Goal: Task Accomplishment & Management: Complete application form

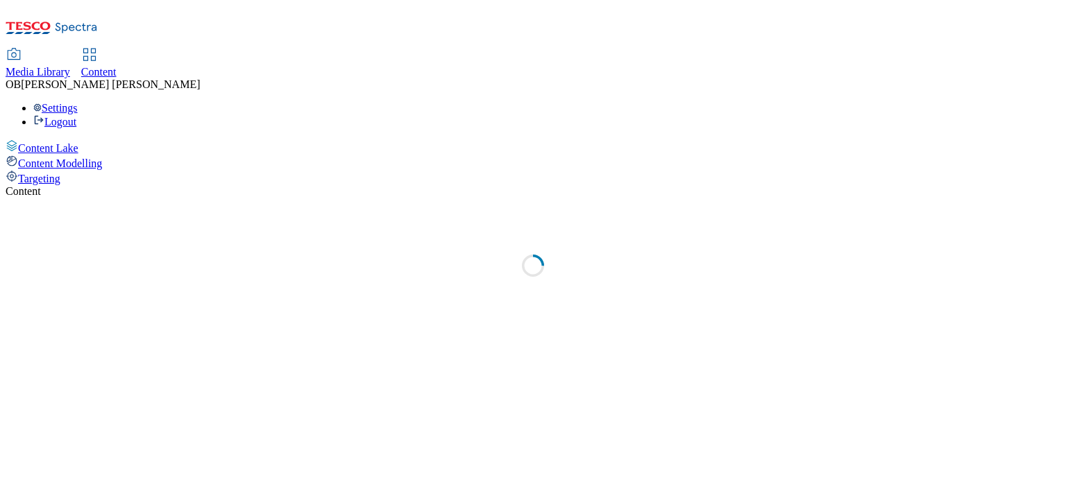
select select "ghs-[GEOGRAPHIC_DATA]"
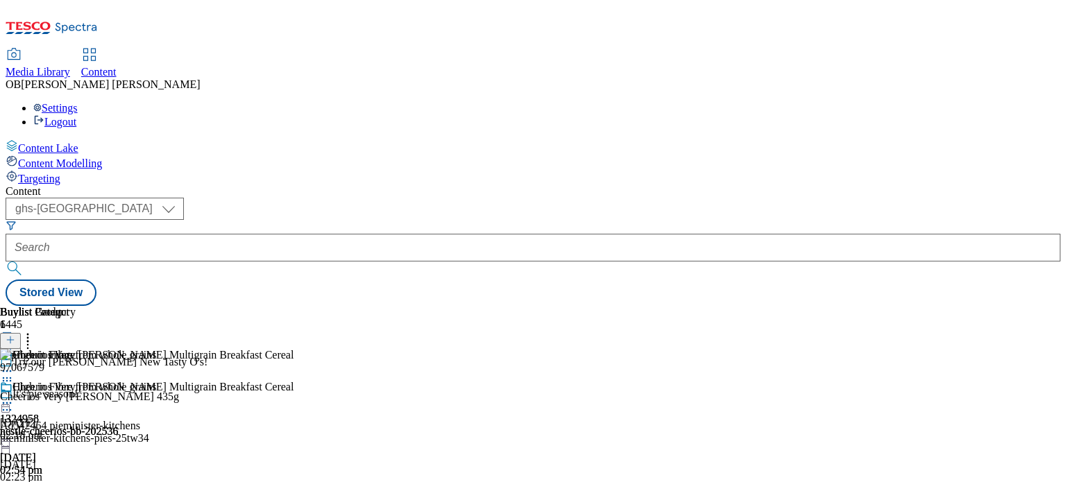
click at [15, 342] on icon at bounding box center [11, 347] width 10 height 10
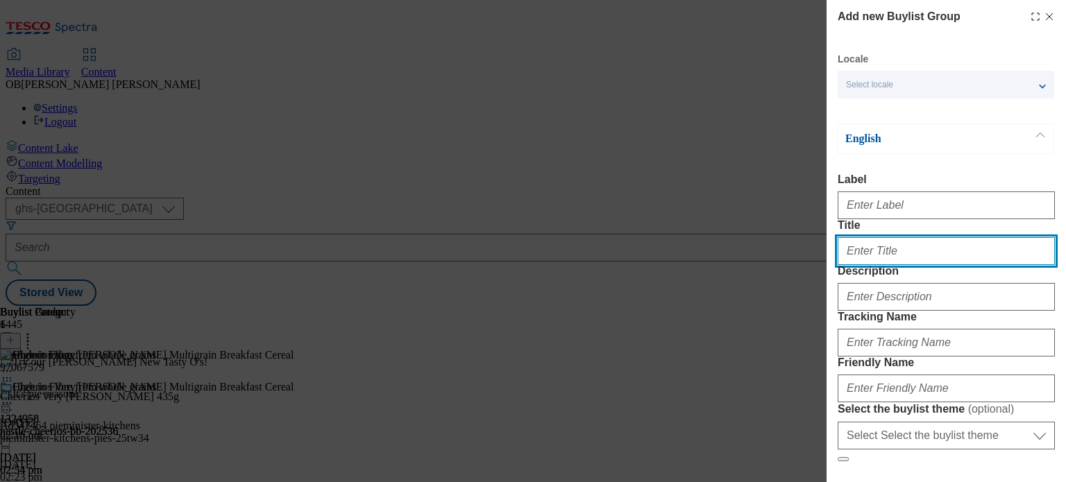
click at [893, 265] on input "Title" at bounding box center [946, 251] width 217 height 28
type input "B"
type input "Breezer"
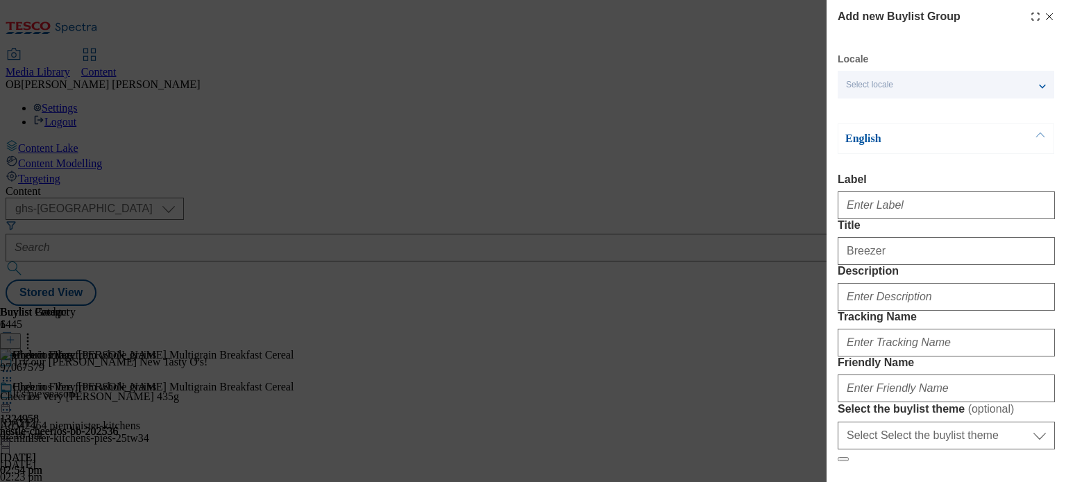
click at [933, 311] on div "Modal" at bounding box center [946, 294] width 217 height 33
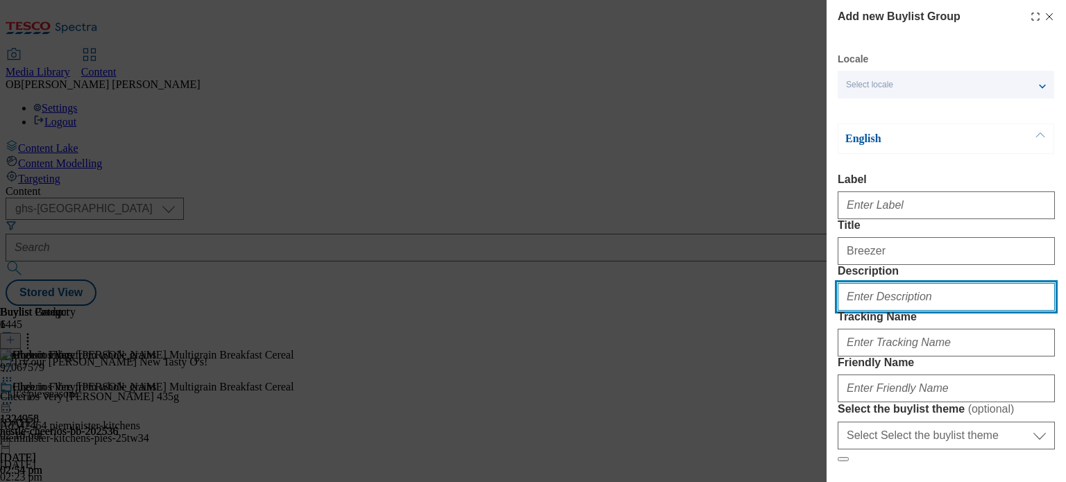
click at [908, 311] on input "Description" at bounding box center [946, 297] width 217 height 28
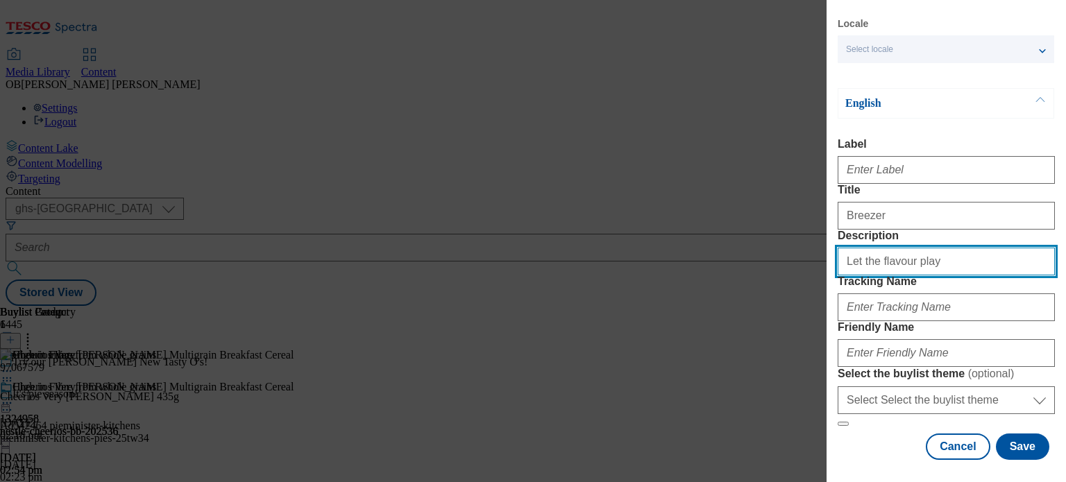
scroll to position [83, 0]
type input "Let the flavour play"
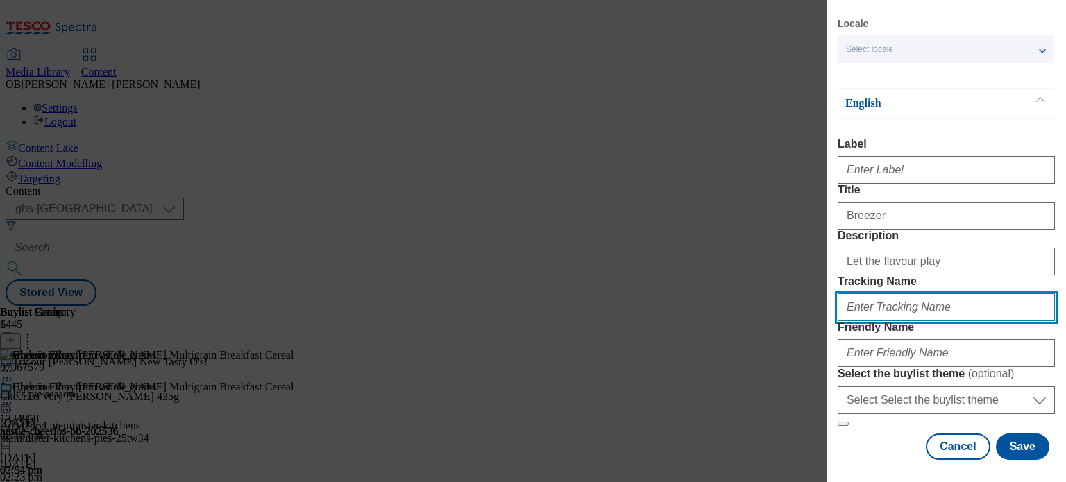
click at [904, 321] on input "Tracking Name" at bounding box center [946, 308] width 217 height 28
type input "DH_1324307"
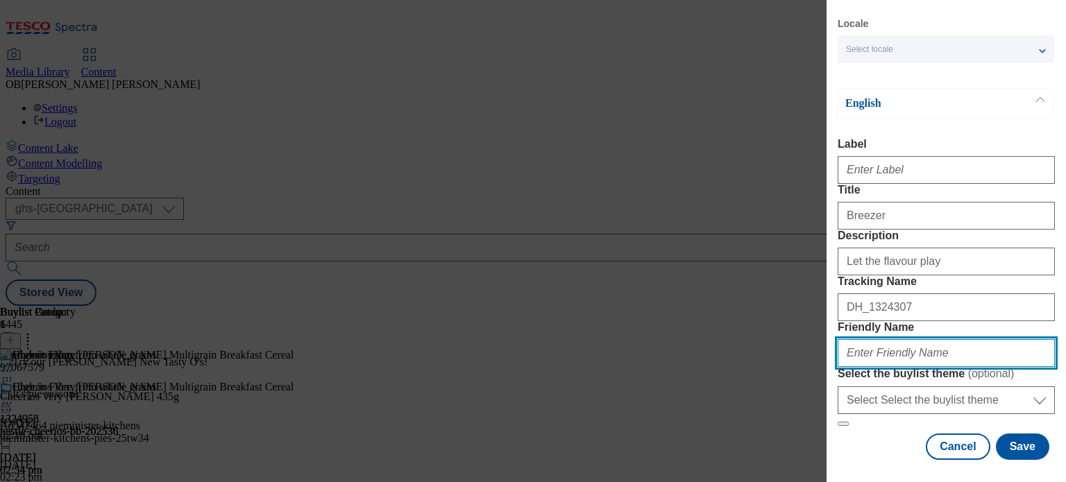
click at [914, 339] on input "Friendly Name" at bounding box center [946, 353] width 217 height 28
type input "bacardi-breezer-25tw39"
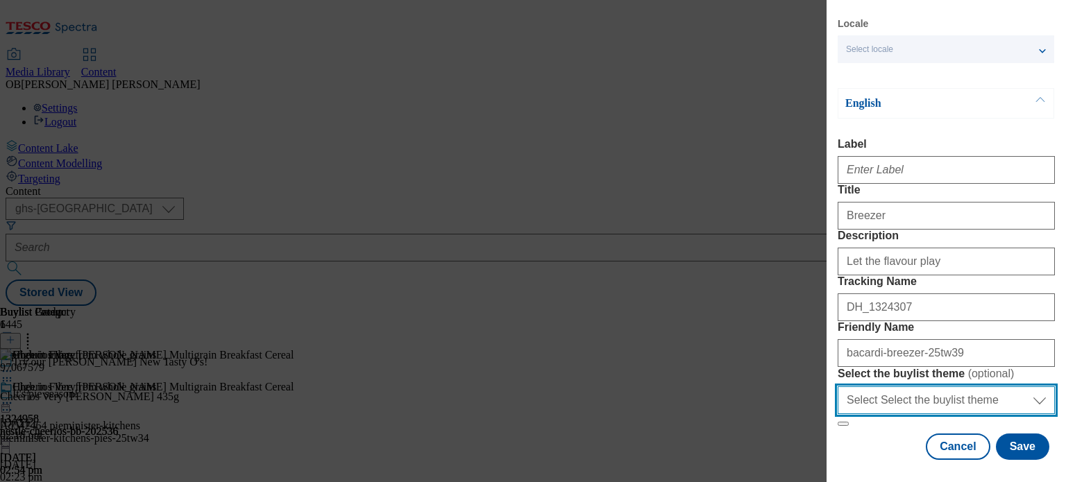
click at [945, 387] on select "Select Select the buylist theme default fandf" at bounding box center [946, 401] width 217 height 28
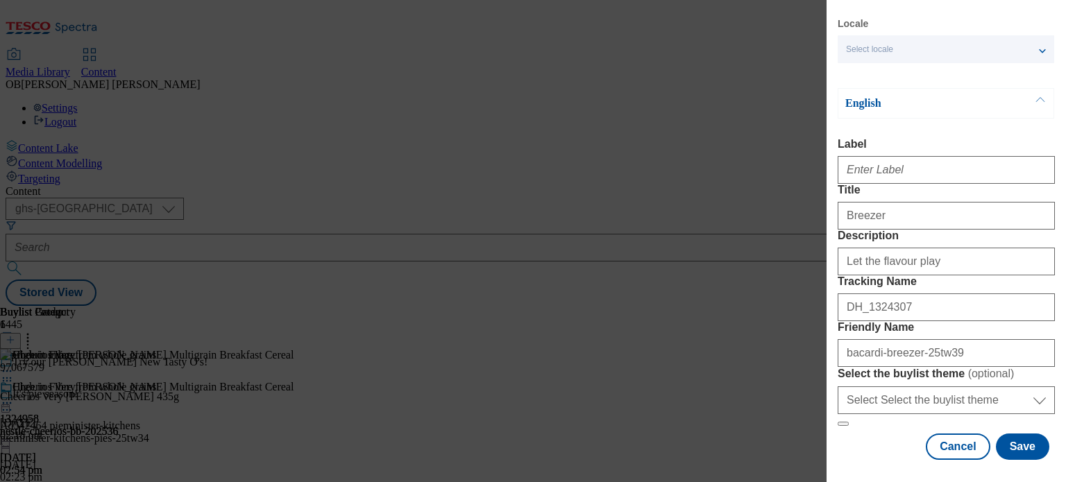
click at [1048, 346] on div "Add new Buylist Group Locale Select locale English Welsh English Label Title Br…" at bounding box center [946, 231] width 239 height 463
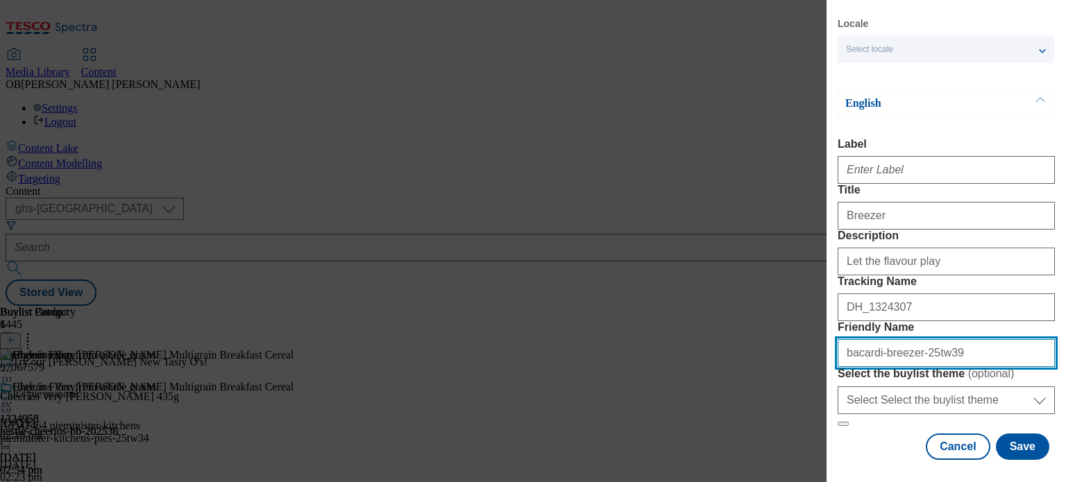
drag, startPoint x: 961, startPoint y: 316, endPoint x: 811, endPoint y: 310, distance: 150.0
click at [811, 310] on div "Add new Buylist Group Locale Select locale English Welsh English Label Title Br…" at bounding box center [533, 241] width 1066 height 482
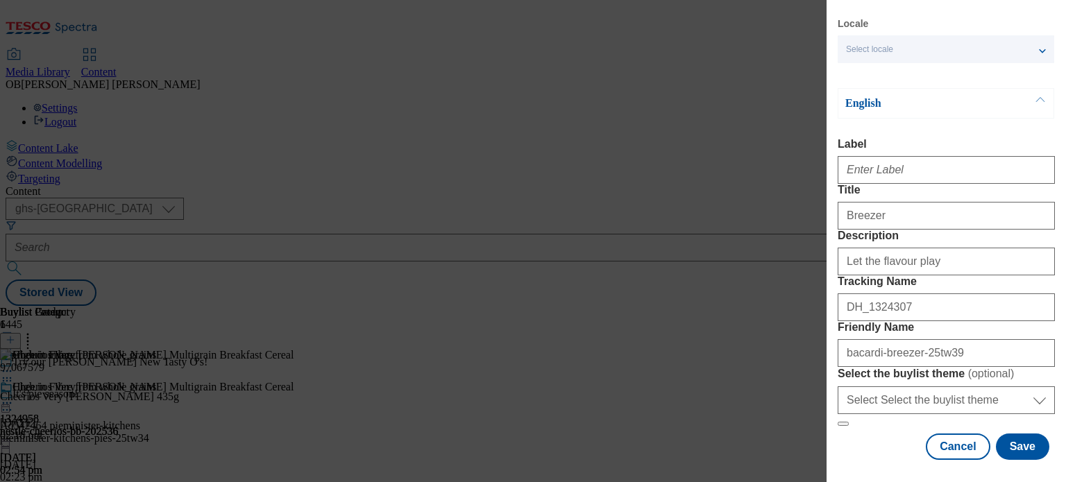
click at [1017, 274] on form "Label Title Breezer Description Let the flavour play Tracking Name DH_1324307 F…" at bounding box center [946, 282] width 217 height 289
click at [1023, 437] on button "Save" at bounding box center [1022, 447] width 53 height 26
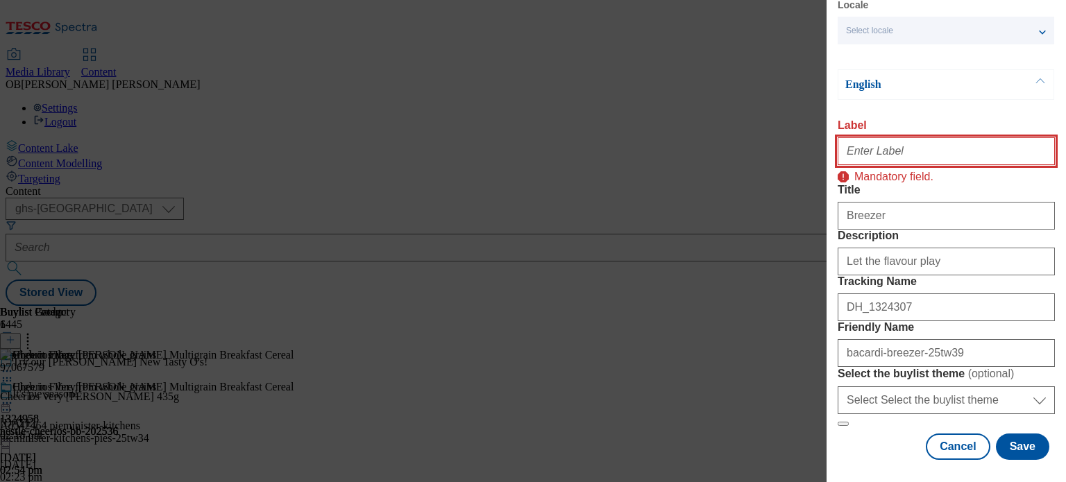
click at [960, 137] on input "Label" at bounding box center [946, 151] width 217 height 28
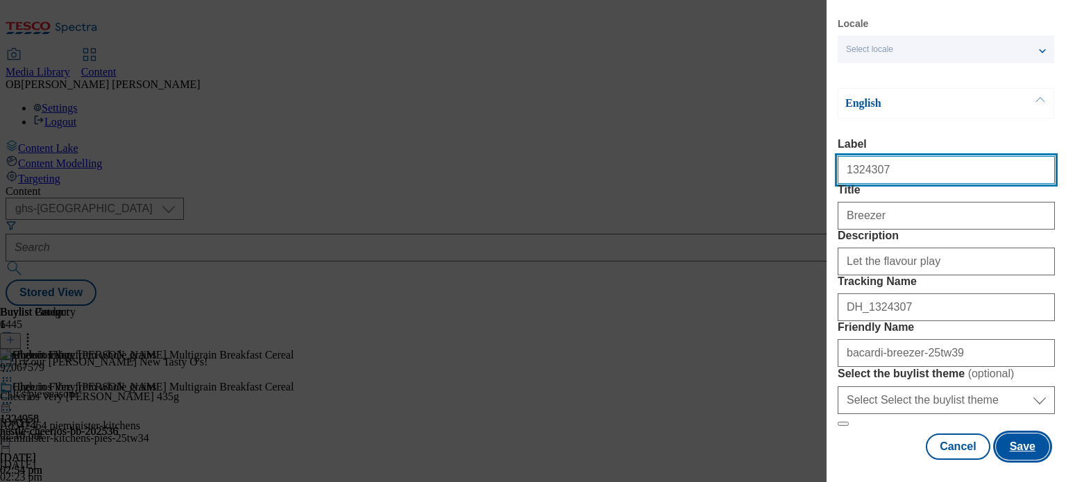
type input "1324307"
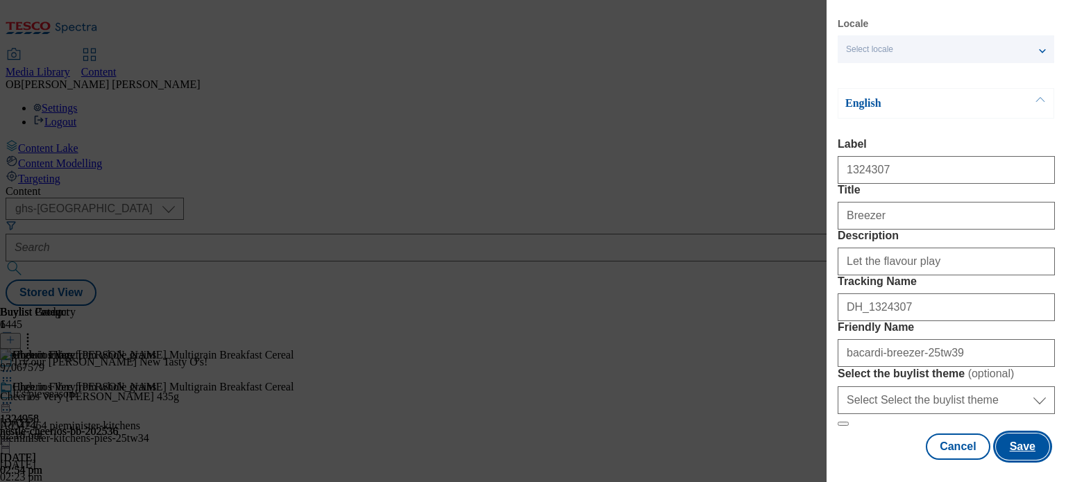
click at [1008, 435] on button "Save" at bounding box center [1022, 447] width 53 height 26
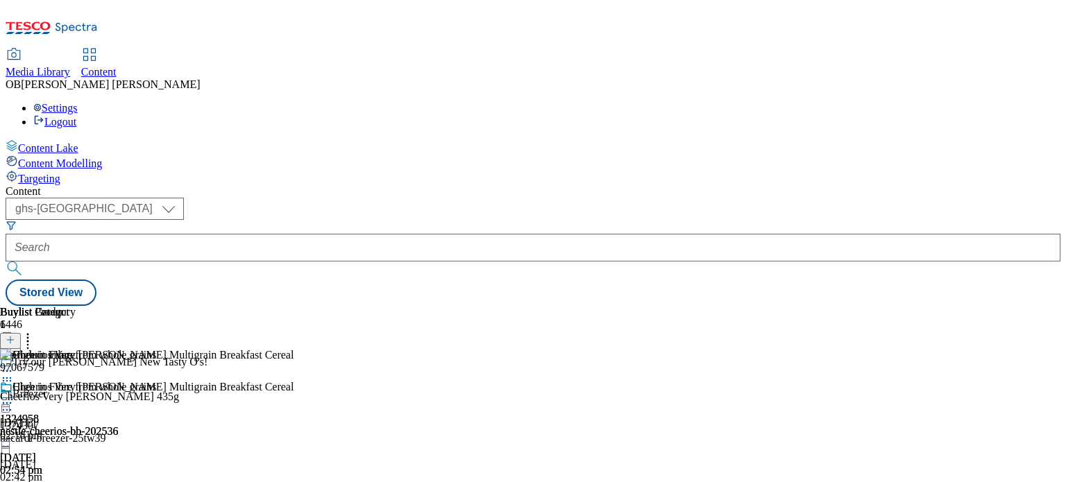
click at [208, 388] on div "Breezer 1324307 bacardi-breezer-25tw39 [DATE] 02:42 pm" at bounding box center [104, 436] width 208 height 96
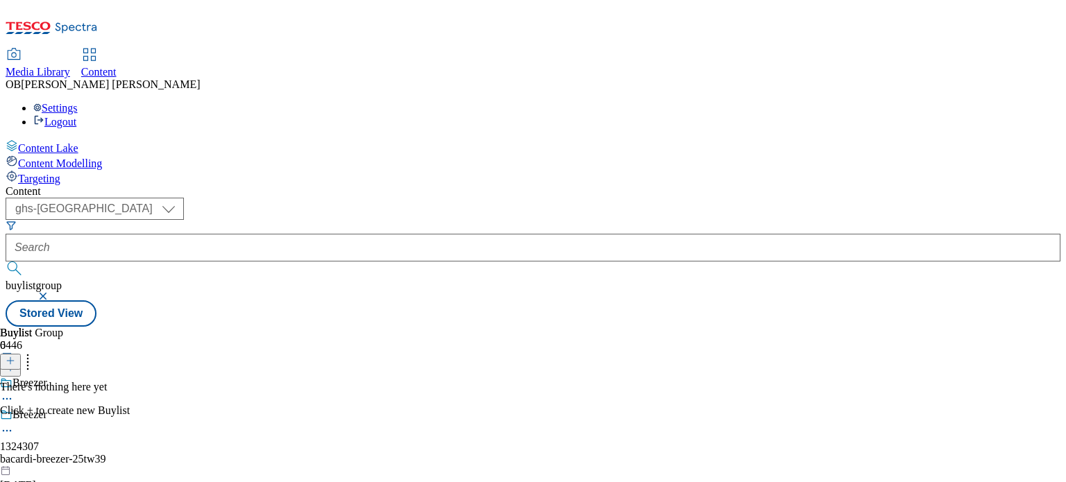
click at [21, 354] on button at bounding box center [10, 362] width 21 height 16
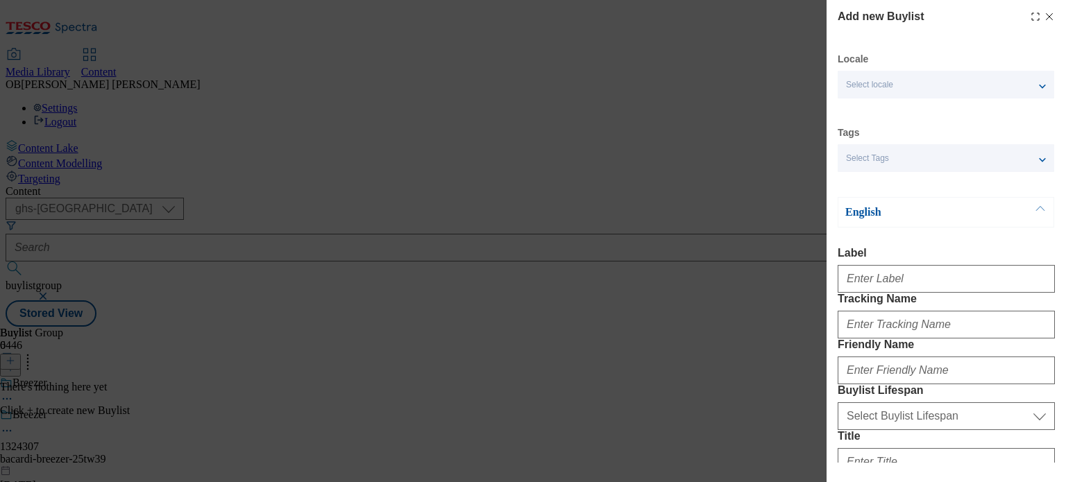
click at [920, 159] on div "Select Tags" at bounding box center [946, 158] width 217 height 28
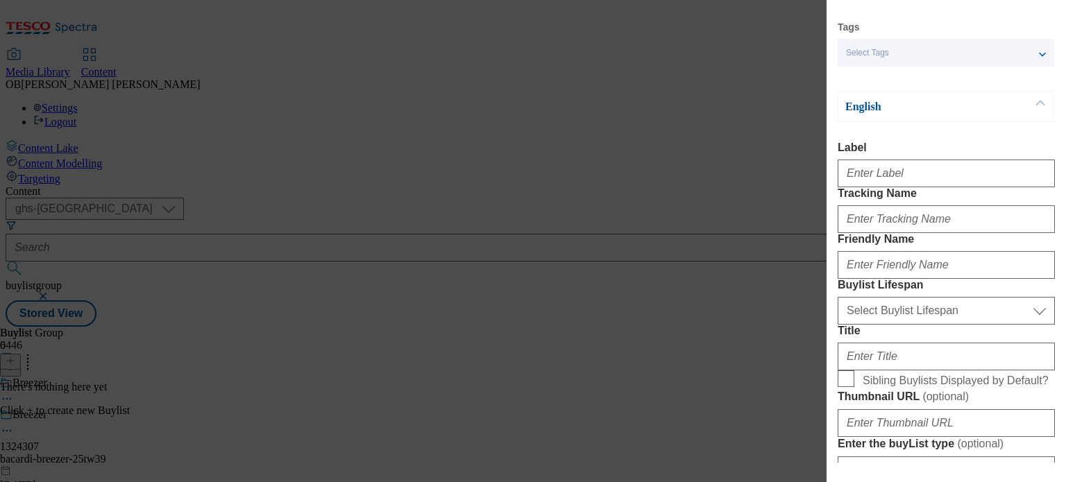
scroll to position [105, 0]
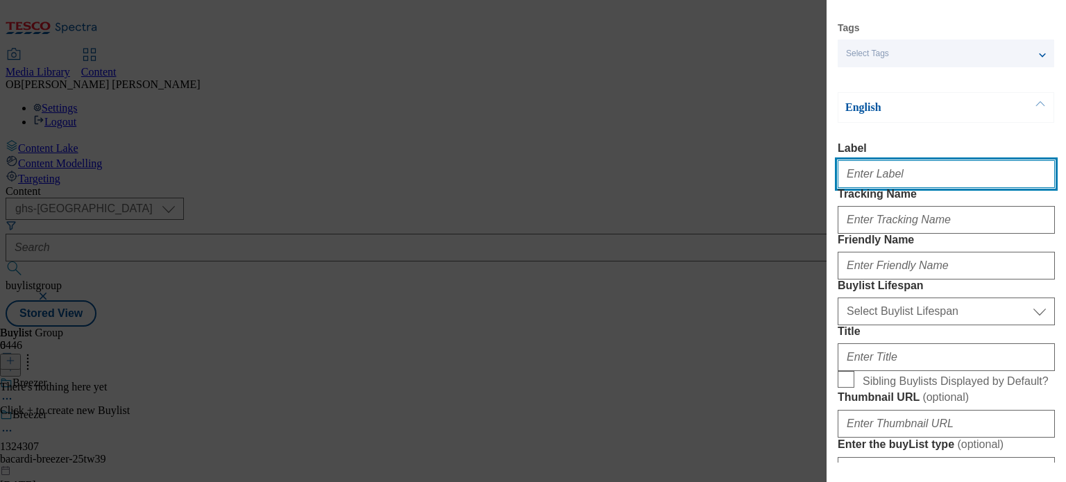
click at [925, 169] on input "Label" at bounding box center [946, 174] width 217 height 28
type input "1324307"
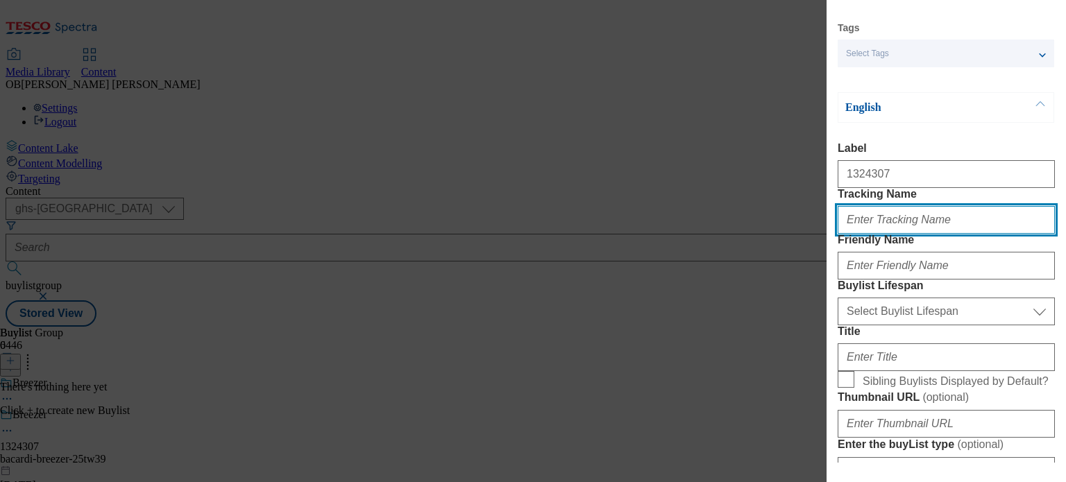
click at [891, 234] on input "Tracking Name" at bounding box center [946, 220] width 217 height 28
type input "DH_1324307"
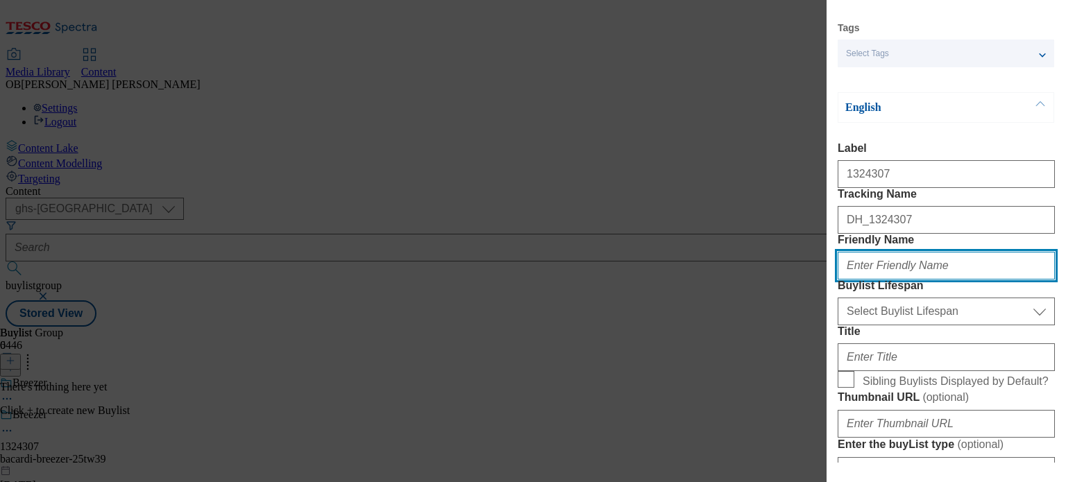
click at [911, 280] on input "Friendly Name" at bounding box center [946, 266] width 217 height 28
paste input "bacardi-breezer-25tw39"
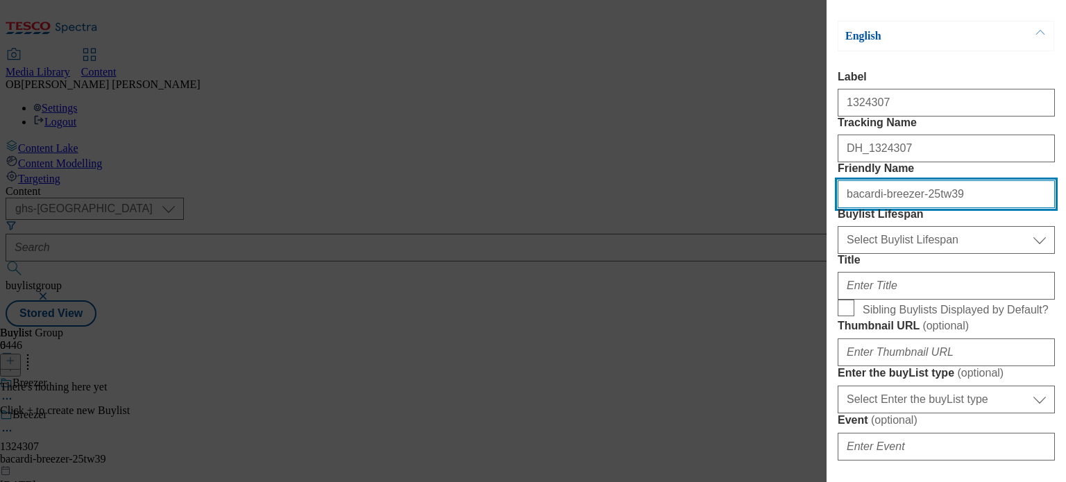
type input "bacardi-breezer-25tw39"
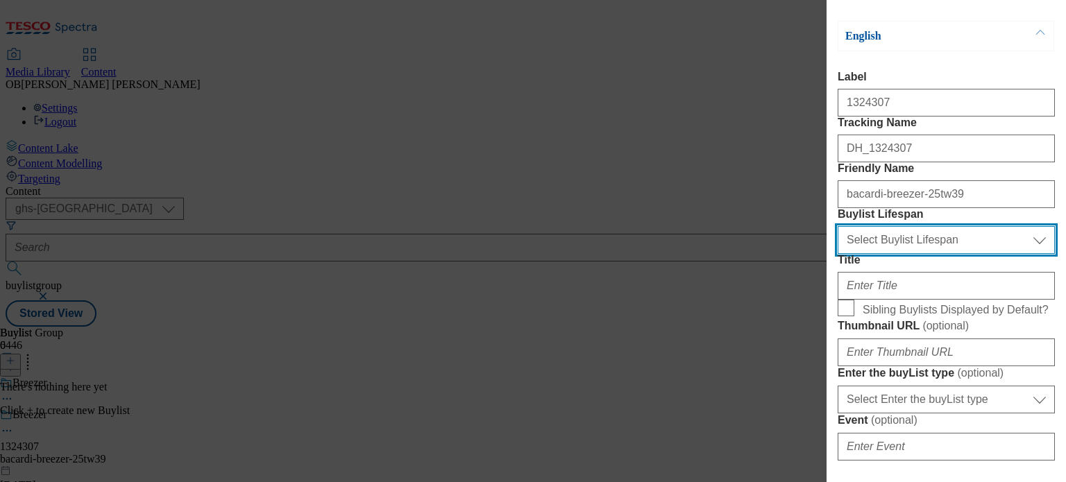
click at [912, 254] on select "Select Buylist Lifespan evergreen seasonal tactical" at bounding box center [946, 240] width 217 height 28
select select "evergreen"
click at [838, 254] on select "Select Buylist Lifespan evergreen seasonal tactical" at bounding box center [946, 240] width 217 height 28
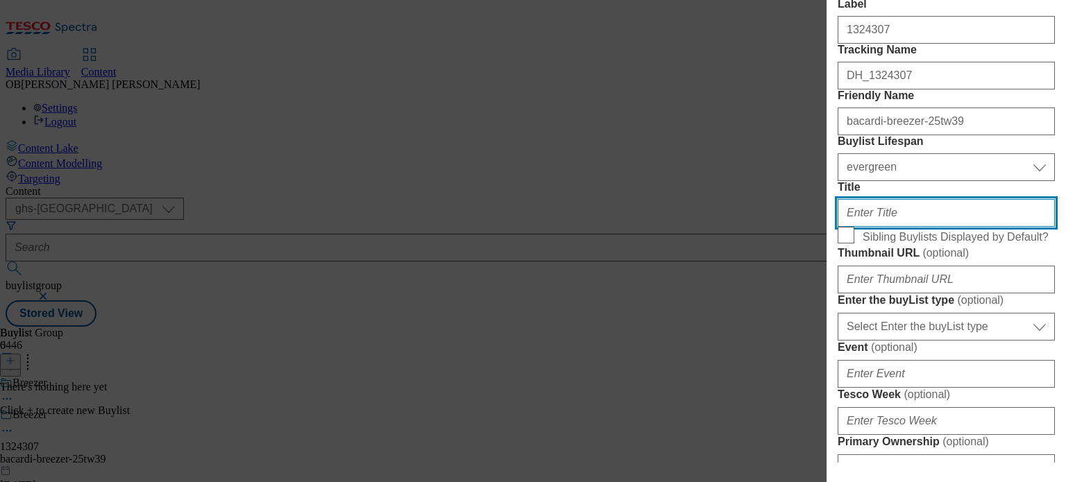
click at [888, 227] on input "Title" at bounding box center [946, 213] width 217 height 28
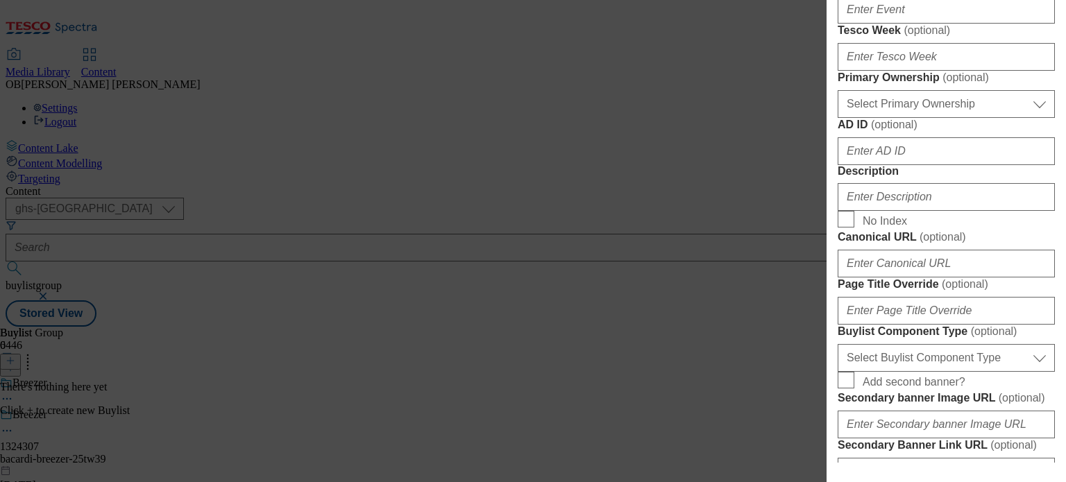
scroll to position [630, 0]
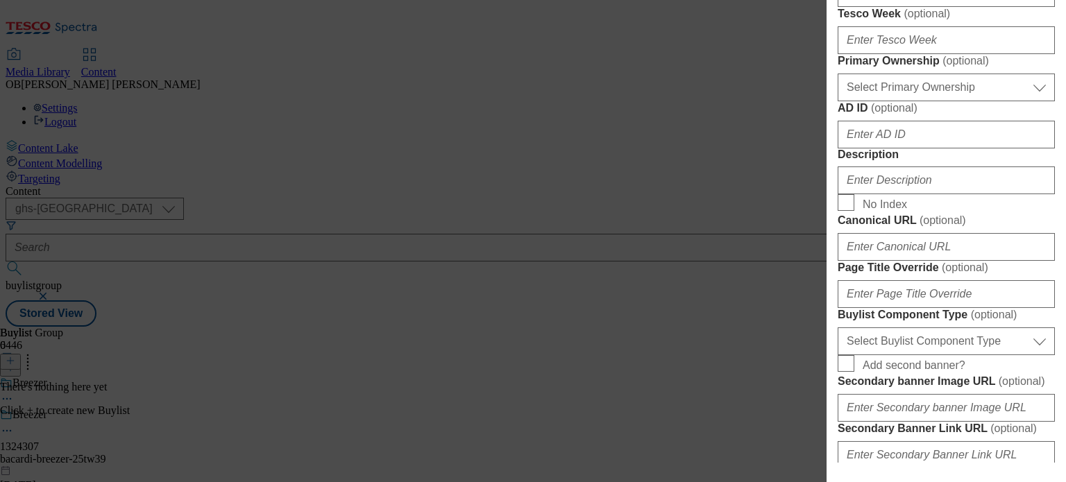
type input "Let the flavour play"
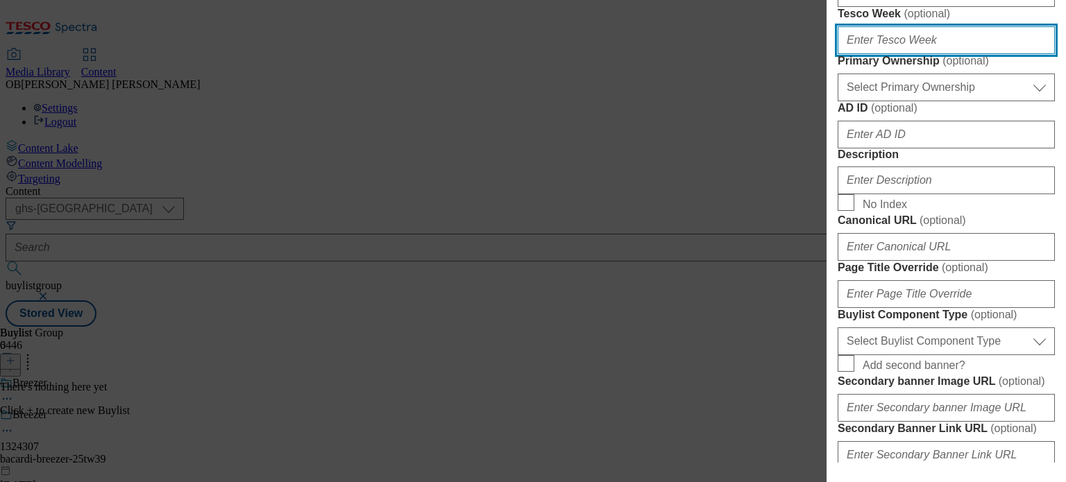
click at [891, 54] on input "Tesco Week ( optional )" at bounding box center [946, 40] width 217 height 28
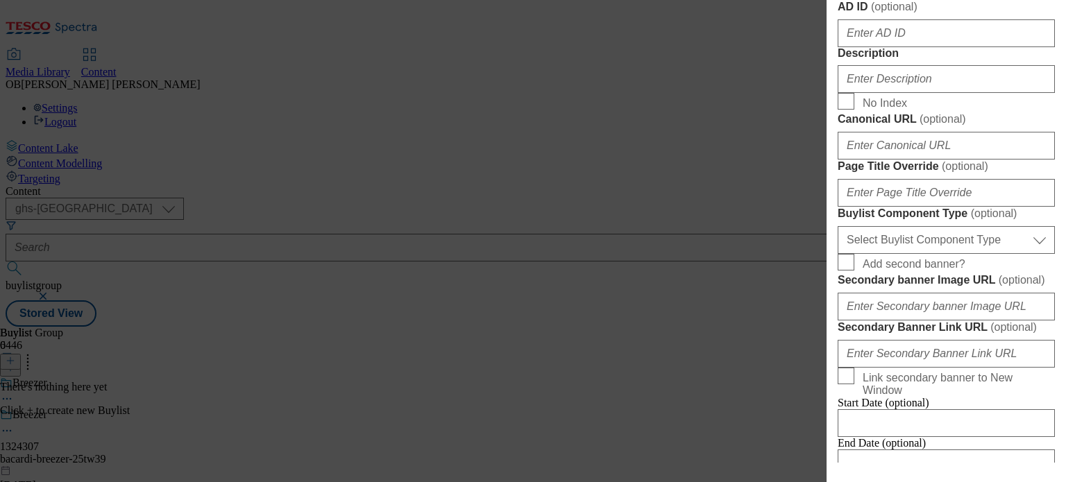
scroll to position [743, 0]
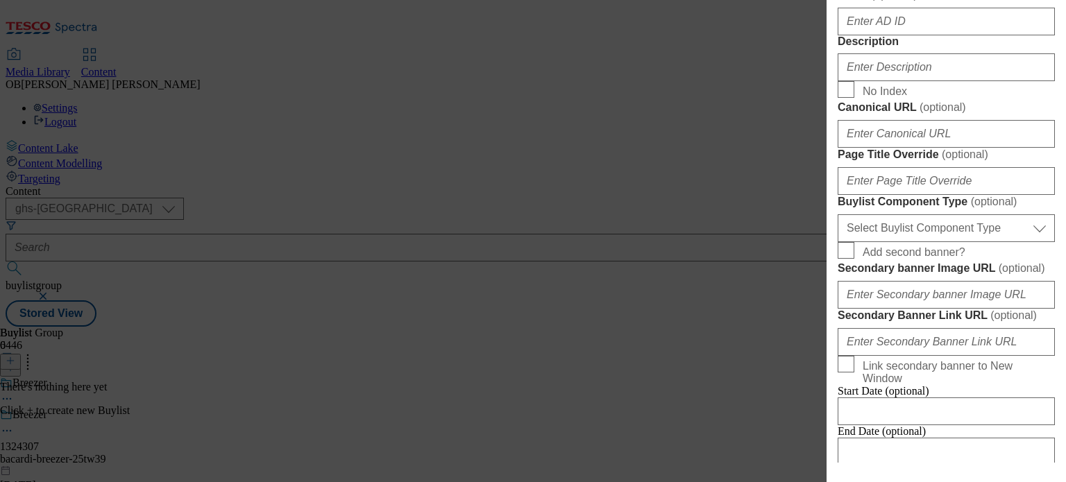
type input "39"
select select "dunnhumby"
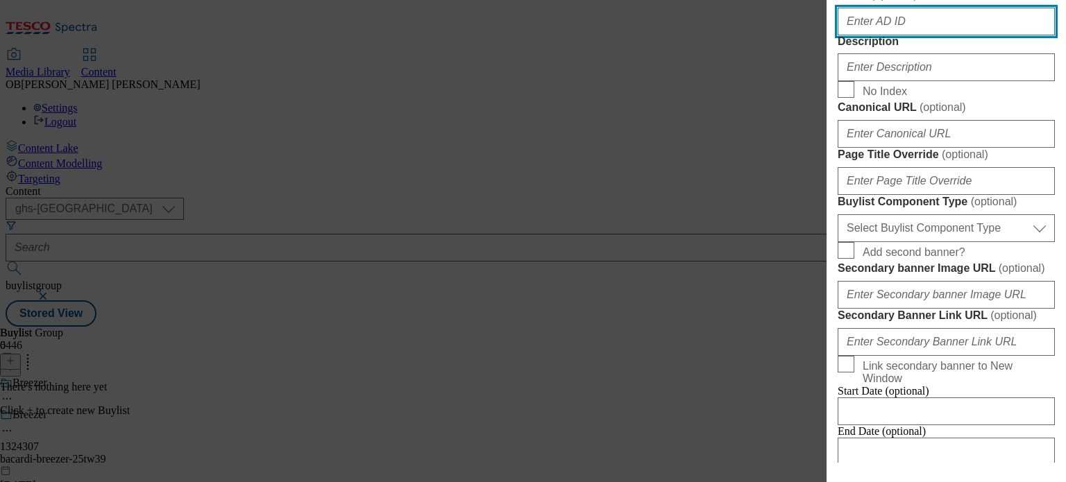
click at [919, 35] on input "AD ID ( optional )" at bounding box center [946, 22] width 217 height 28
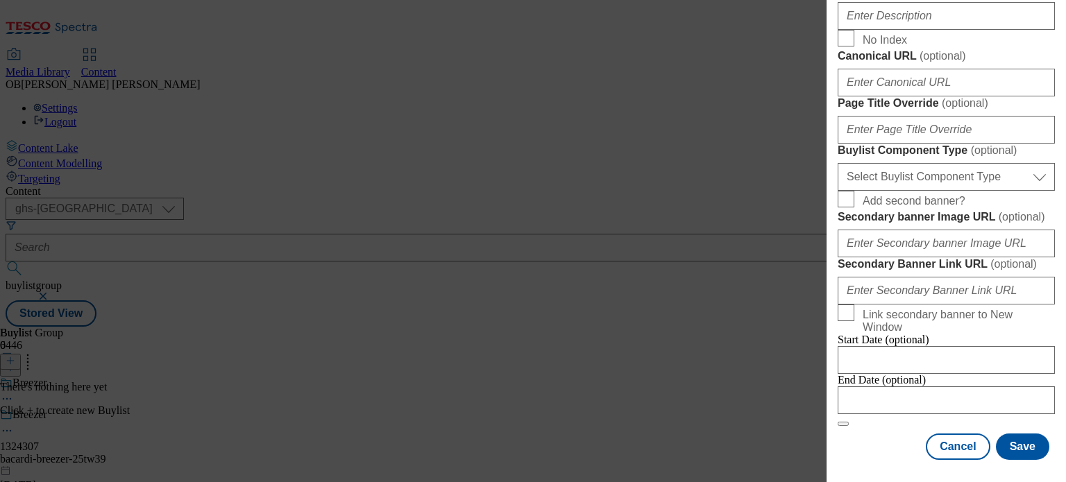
scroll to position [804, 0]
type input "1324307"
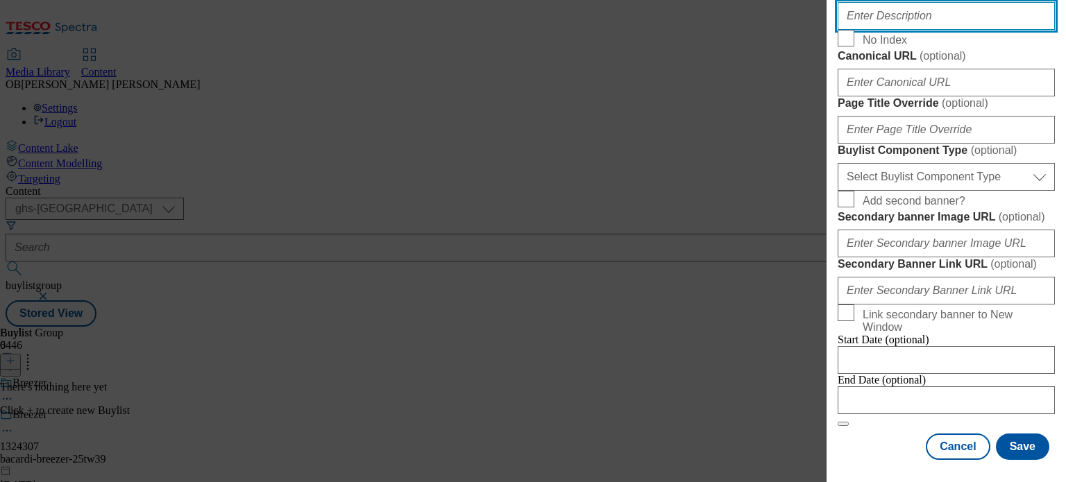
click at [919, 30] on input "Description" at bounding box center [946, 16] width 217 height 28
type input "Breezer"
drag, startPoint x: 919, startPoint y: 274, endPoint x: 741, endPoint y: 274, distance: 177.7
click at [741, 274] on div "Add new Buylist Locale Select locale English Welsh Tags Select Tags fnf marketp…" at bounding box center [533, 241] width 1066 height 482
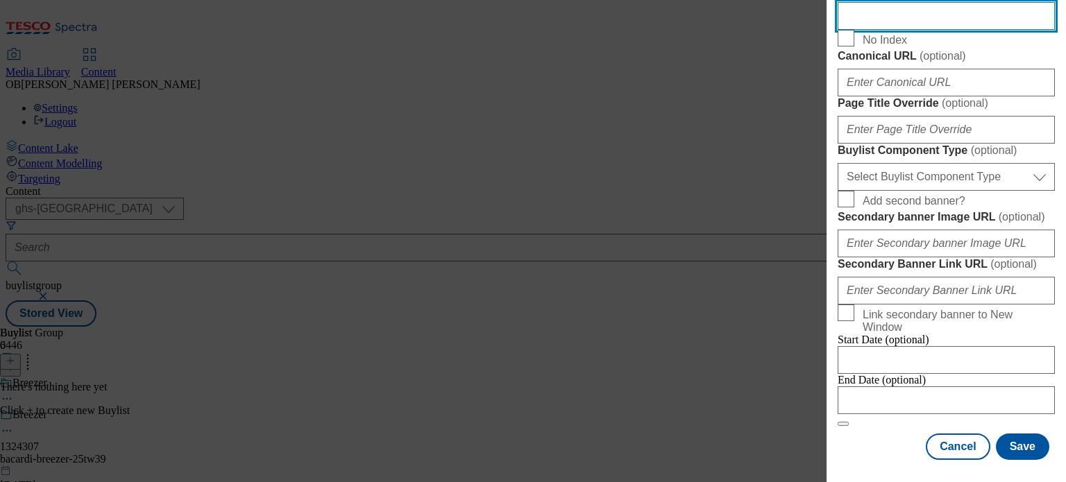
scroll to position [1309, 0]
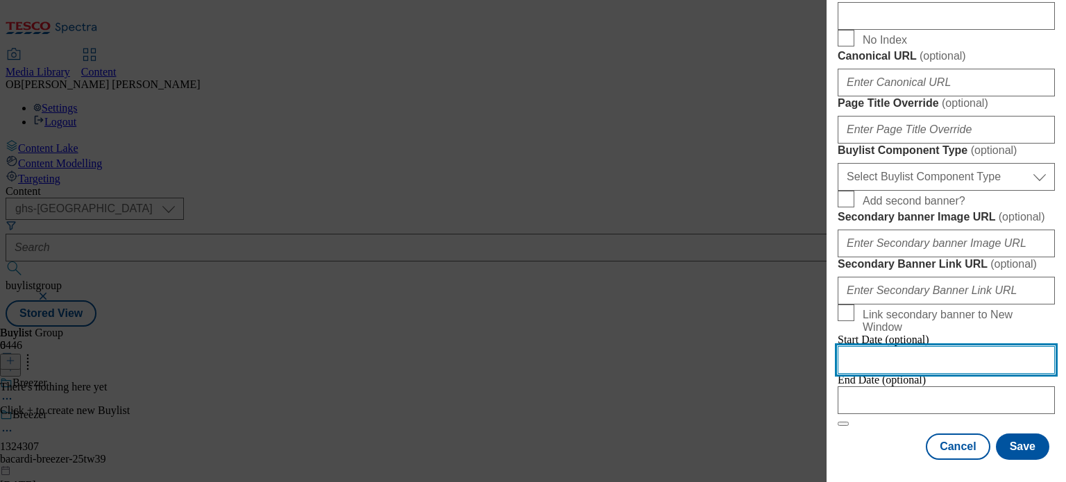
click at [991, 346] on input "Modal" at bounding box center [946, 360] width 217 height 28
select select "2025"
select select "October"
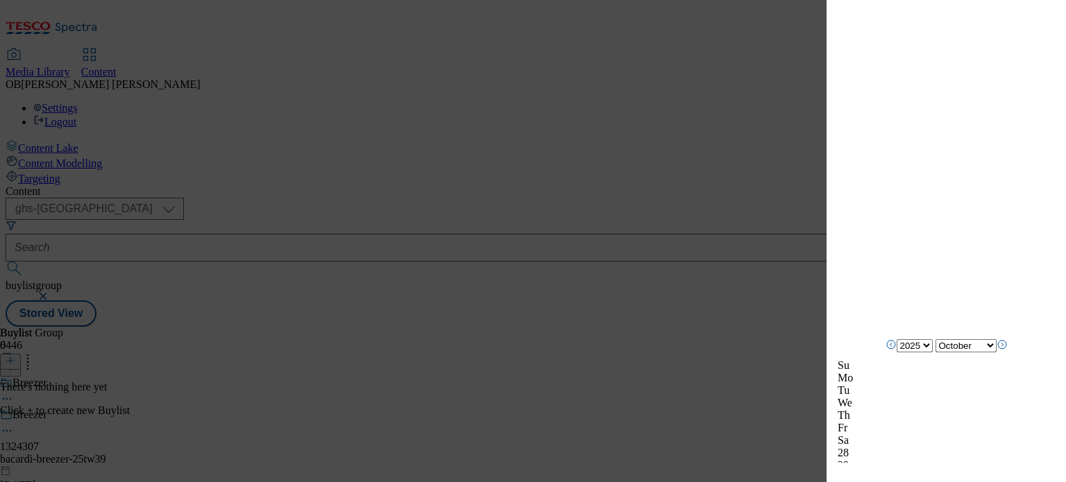
scroll to position [4485, 0]
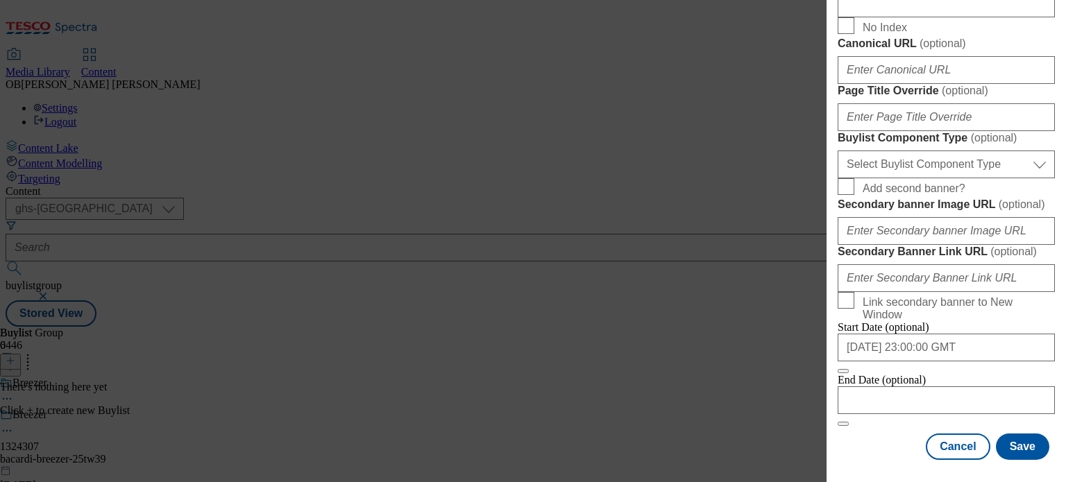
click at [1030, 296] on span "Link secondary banner to New Window" at bounding box center [956, 308] width 187 height 25
click at [854, 292] on input "Link secondary banner to New Window" at bounding box center [846, 300] width 17 height 17
checkbox input "true"
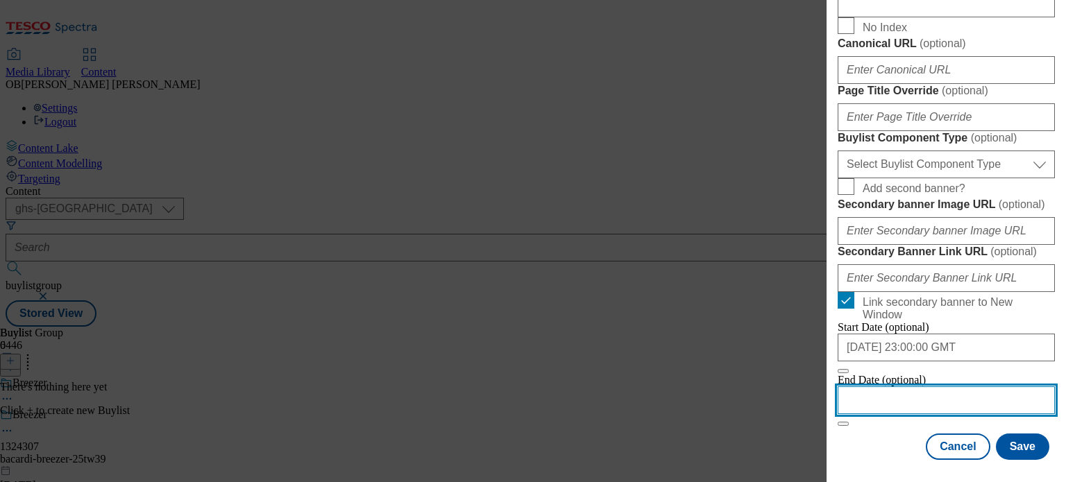
click at [968, 387] on input "Modal" at bounding box center [946, 401] width 217 height 28
select select "2025"
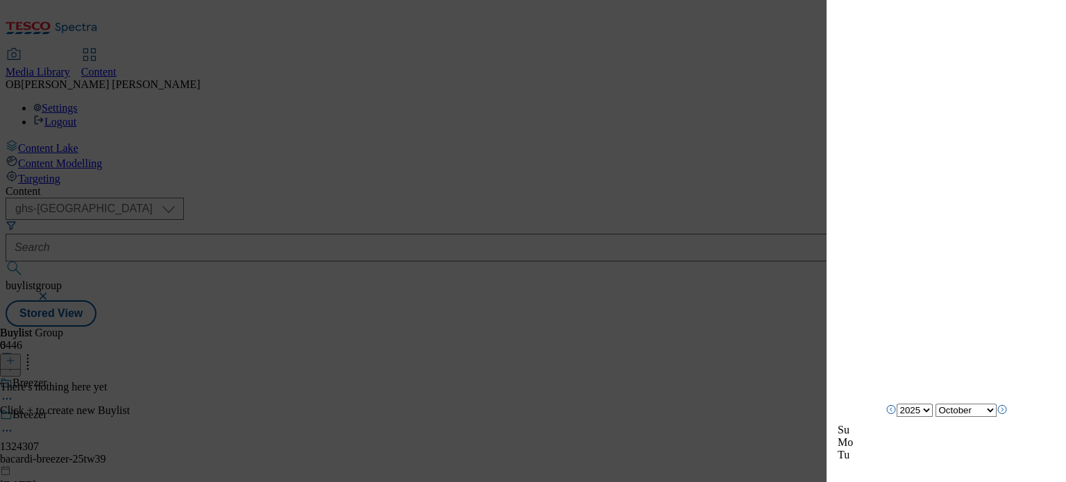
click at [1008, 415] on icon "Next Month" at bounding box center [1002, 409] width 11 height 11
click at [1008, 423] on icon "Next Month" at bounding box center [1002, 421] width 11 height 11
select select "December"
click at [1008, 423] on icon "Next Month" at bounding box center [1002, 421] width 11 height 11
select select "2026"
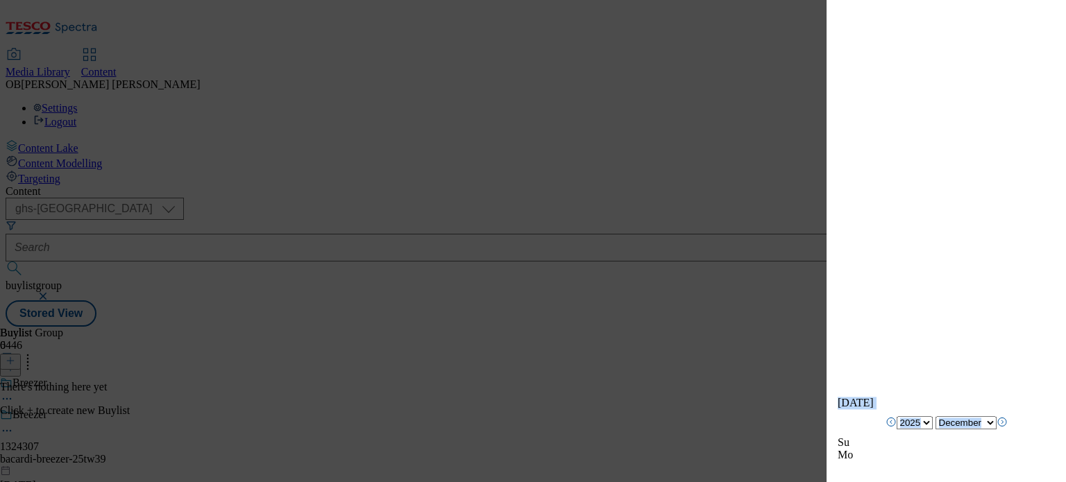
select select "January"
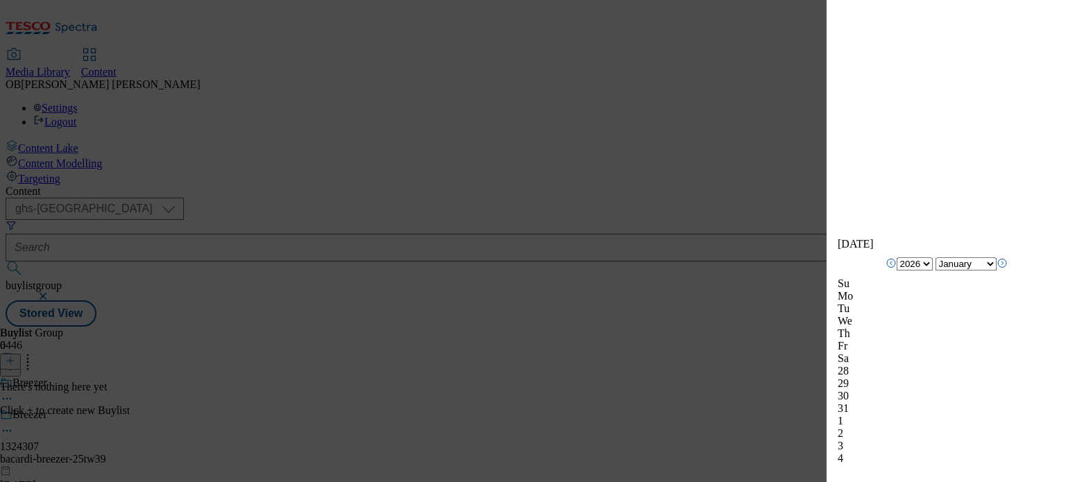
scroll to position [1467, 0]
click at [1049, 371] on div "Add new Buylist Locale Select locale English Welsh Tags Select Tags fnf marketp…" at bounding box center [946, 231] width 239 height 463
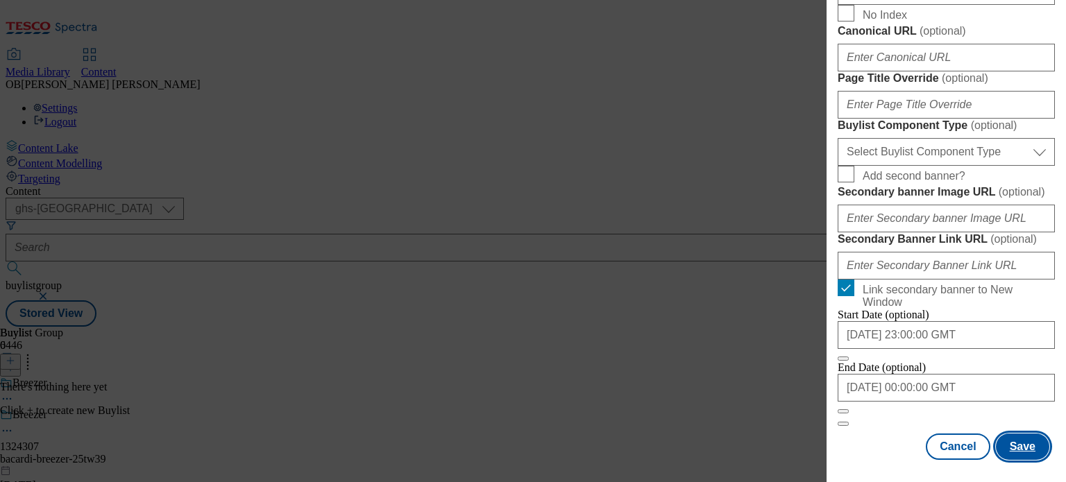
click at [1017, 434] on button "Save" at bounding box center [1022, 447] width 53 height 26
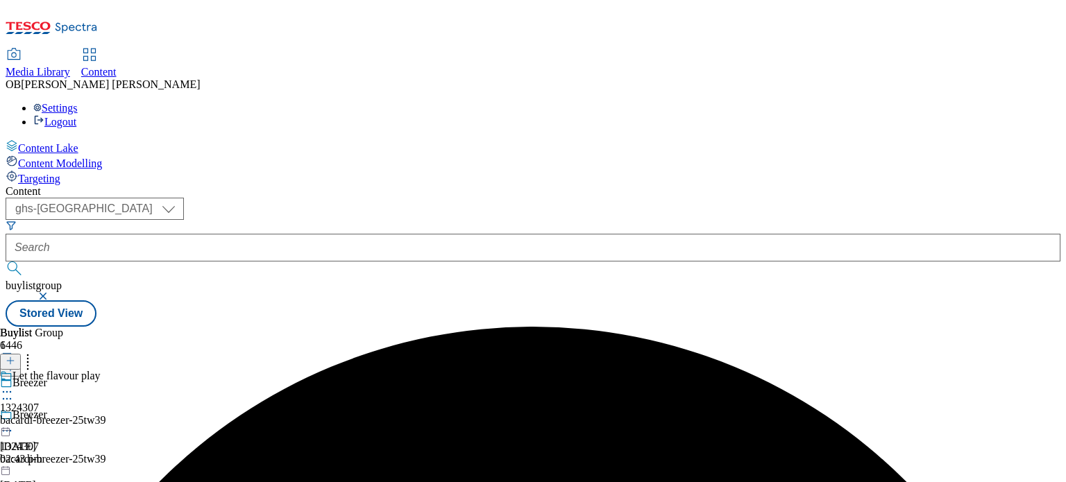
click at [105, 370] on div "Let the flavour play" at bounding box center [52, 386] width 105 height 32
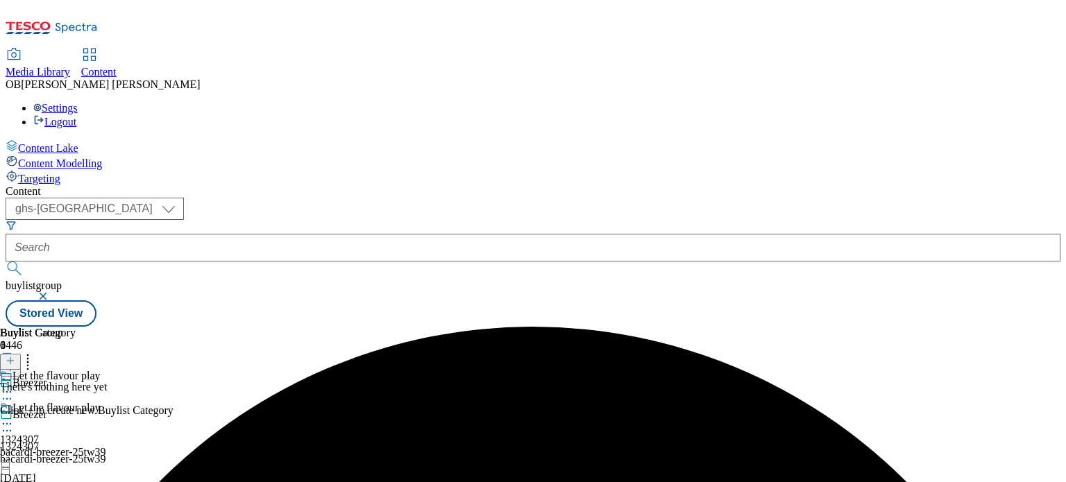
click at [15, 356] on icon at bounding box center [11, 361] width 10 height 10
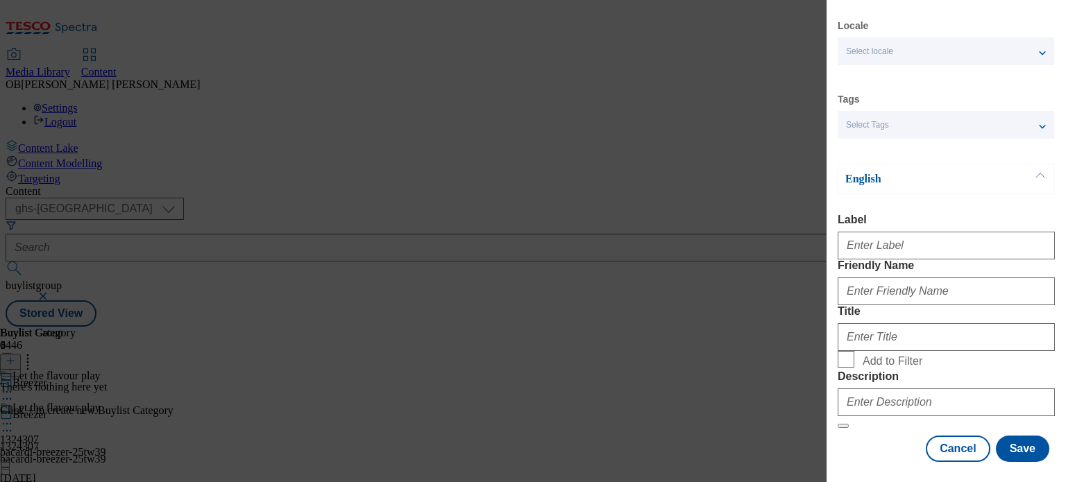
scroll to position [33, 0]
click at [906, 245] on input "Label" at bounding box center [946, 247] width 217 height 28
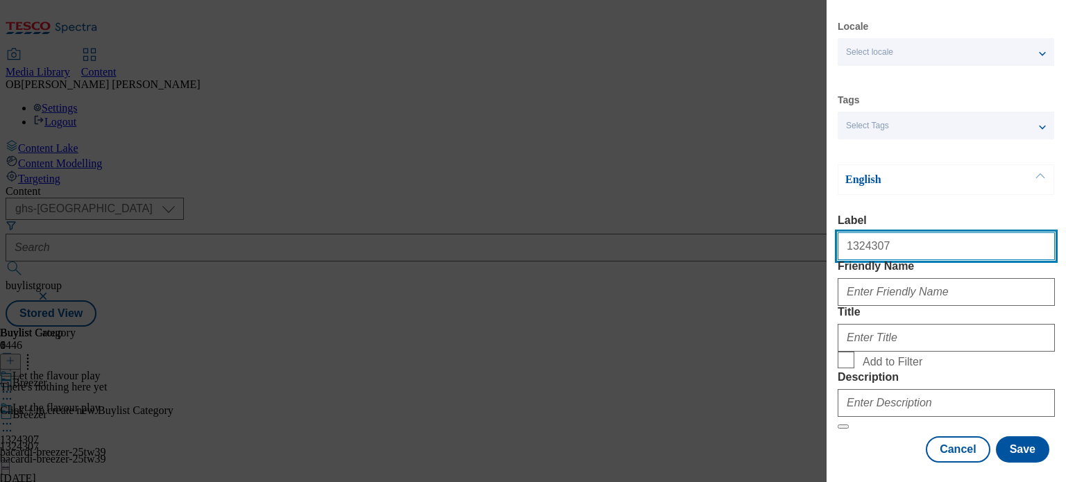
type input "1324307"
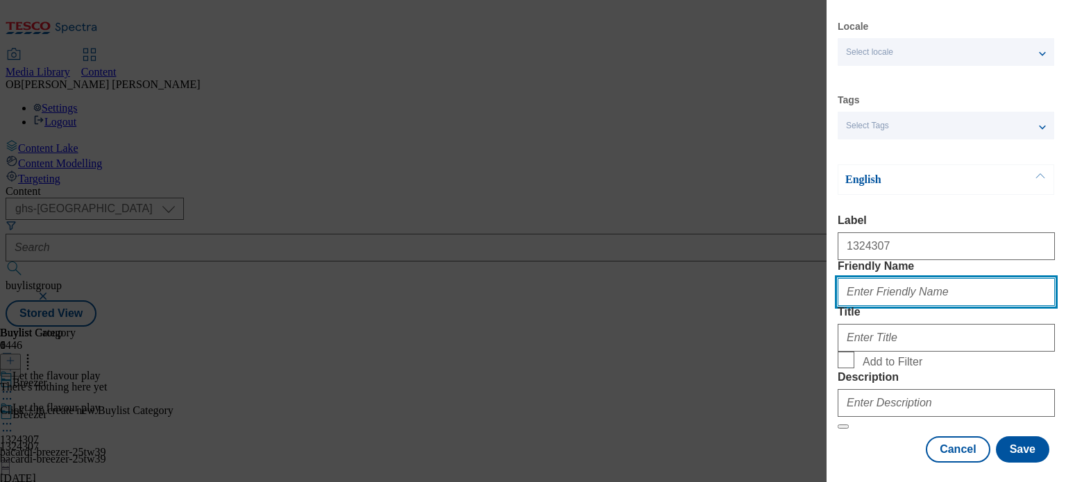
click at [902, 306] on input "Friendly Name" at bounding box center [946, 292] width 217 height 28
paste input "bacardi-breezer-25tw39"
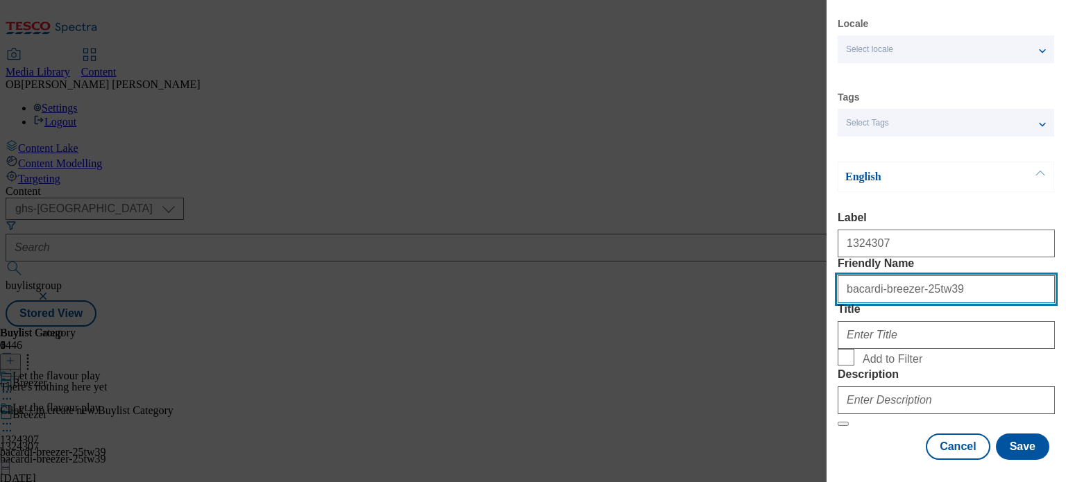
scroll to position [105, 0]
type input "bacardi-breezer-25tw39"
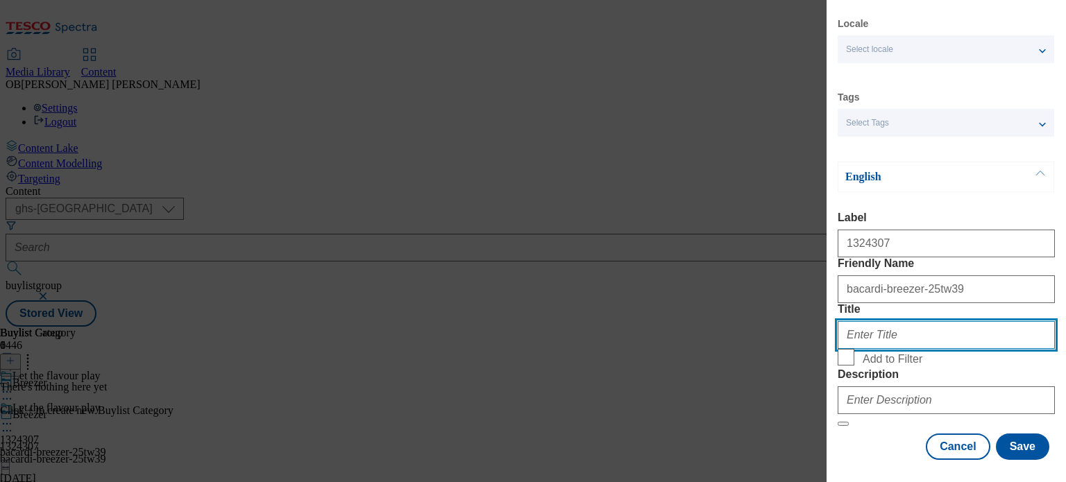
click at [902, 321] on input "Title" at bounding box center [946, 335] width 217 height 28
type input "Breezer"
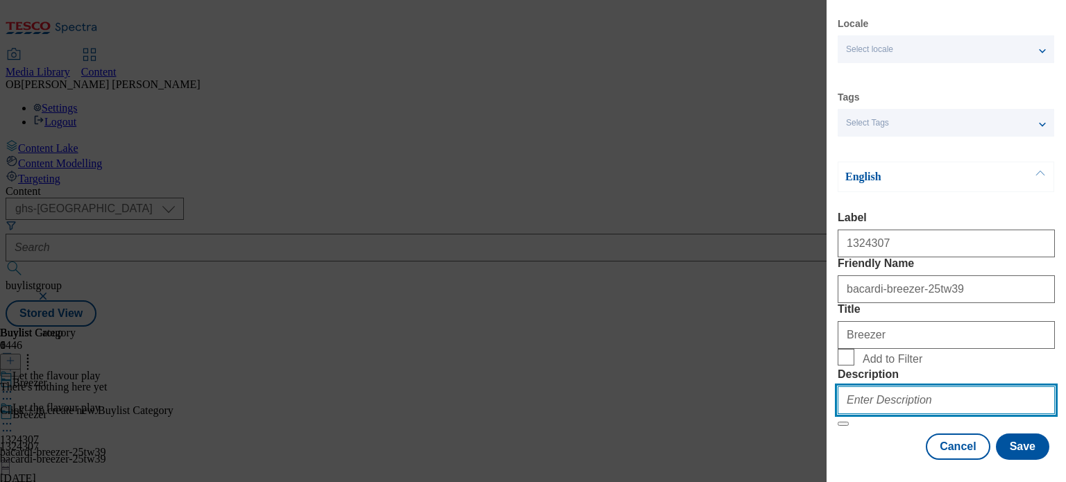
click at [898, 387] on input "Description" at bounding box center [946, 401] width 217 height 28
type input "Let the flavour play"
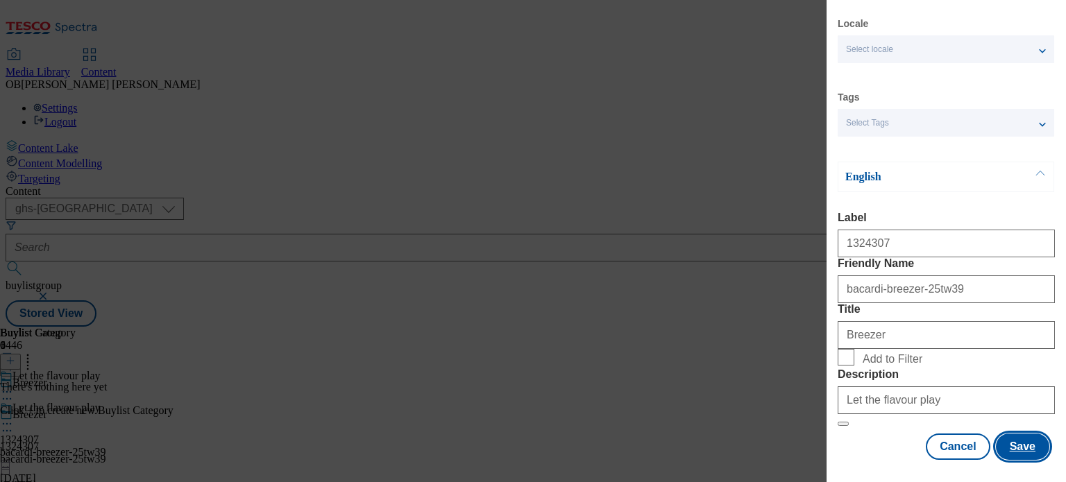
click at [1009, 435] on button "Save" at bounding box center [1022, 447] width 53 height 26
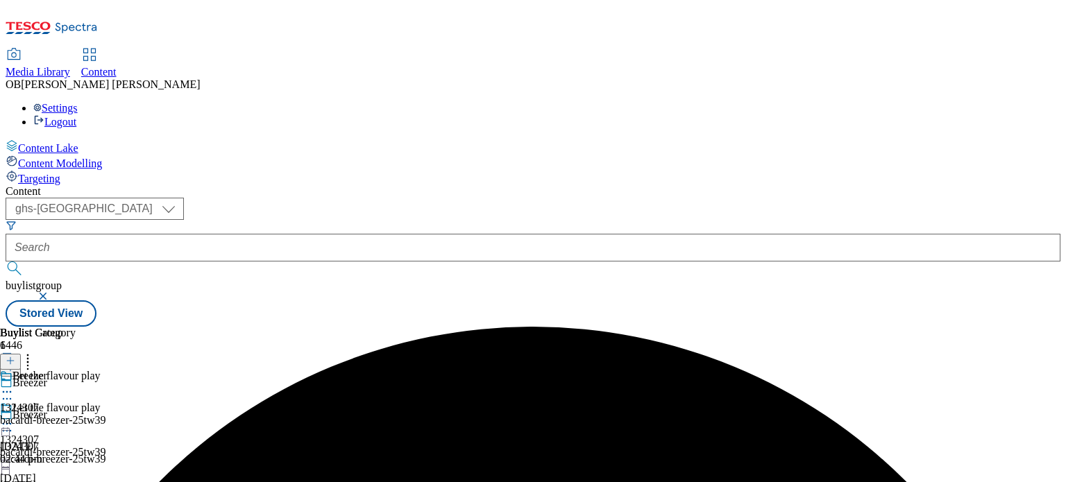
click at [105, 370] on div "Breezer 1324307 bacardi-breezer-25tw39 [DATE] 02:44 pm" at bounding box center [52, 418] width 105 height 96
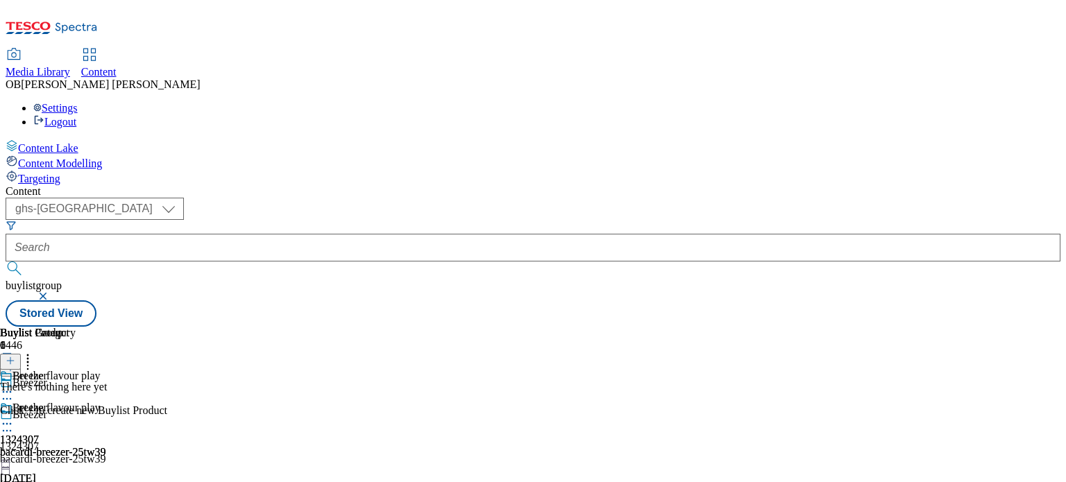
click at [15, 356] on icon at bounding box center [11, 361] width 10 height 10
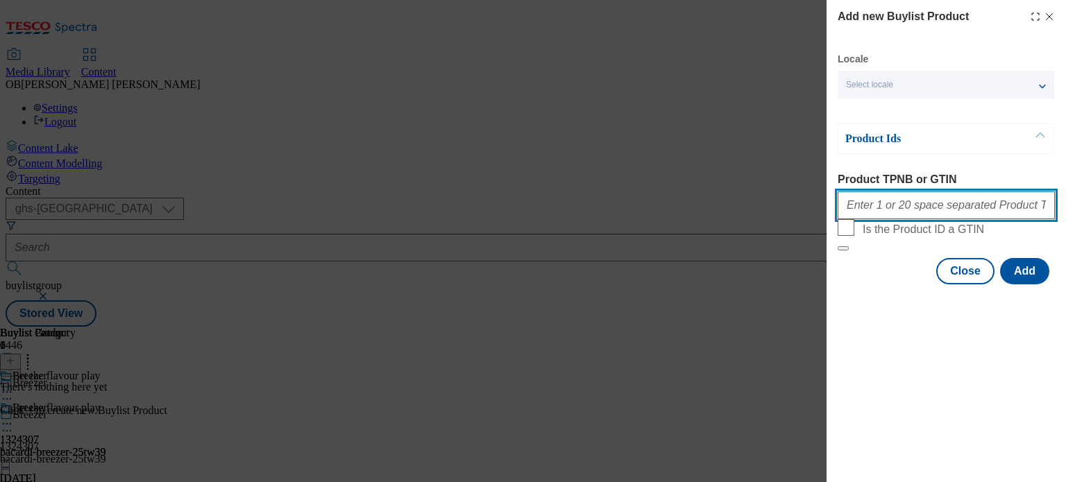
click at [903, 211] on input "Product TPNB or GTIN" at bounding box center [946, 206] width 217 height 28
paste input "97316723 97228885"
click at [899, 211] on input "97316723 97228885" at bounding box center [946, 206] width 217 height 28
click at [970, 213] on input "97316723, 97228885" at bounding box center [946, 206] width 217 height 28
click at [846, 211] on input "97316723, 97228885" at bounding box center [946, 206] width 217 height 28
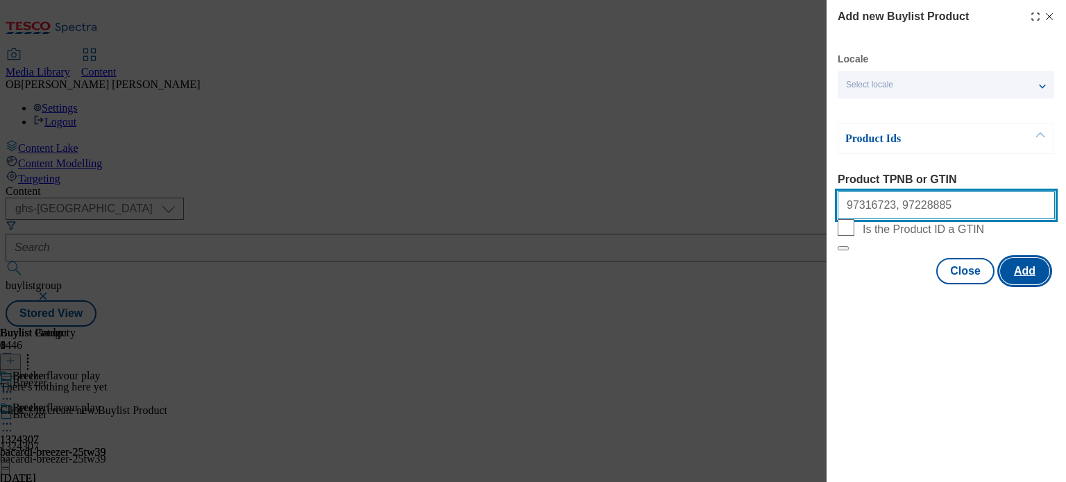
type input "97316723, 97228885"
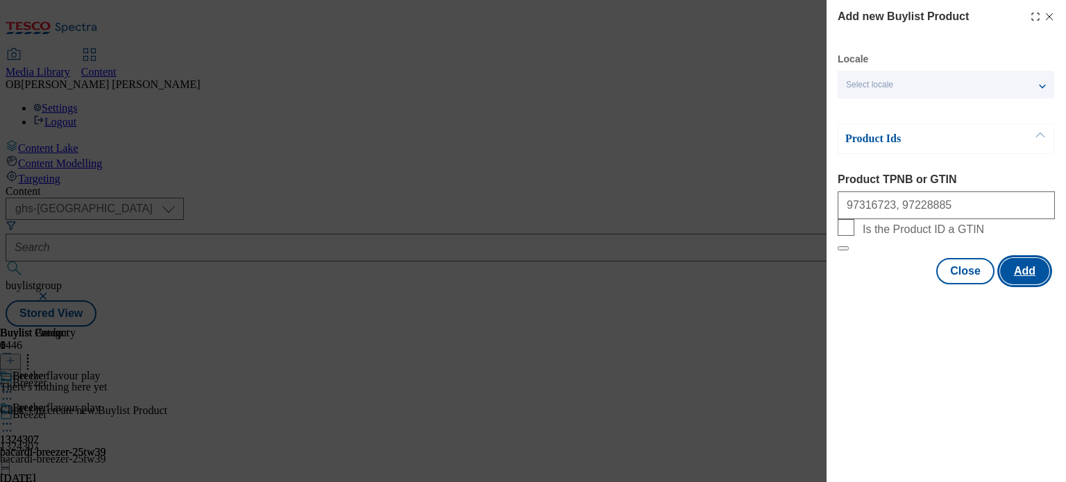
click at [1014, 285] on button "Add" at bounding box center [1024, 271] width 49 height 26
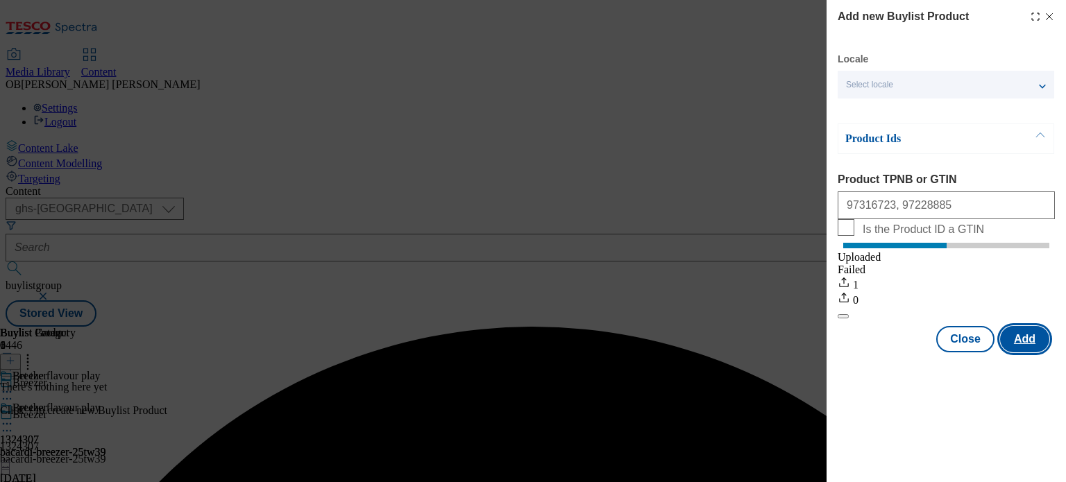
scroll to position [0, 0]
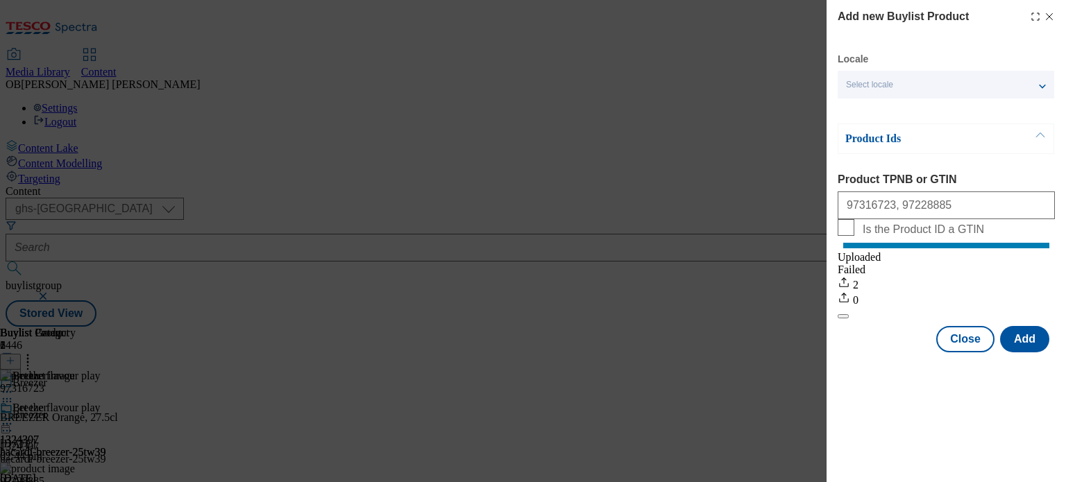
click at [1047, 14] on line "Modal" at bounding box center [1050, 17] width 6 height 6
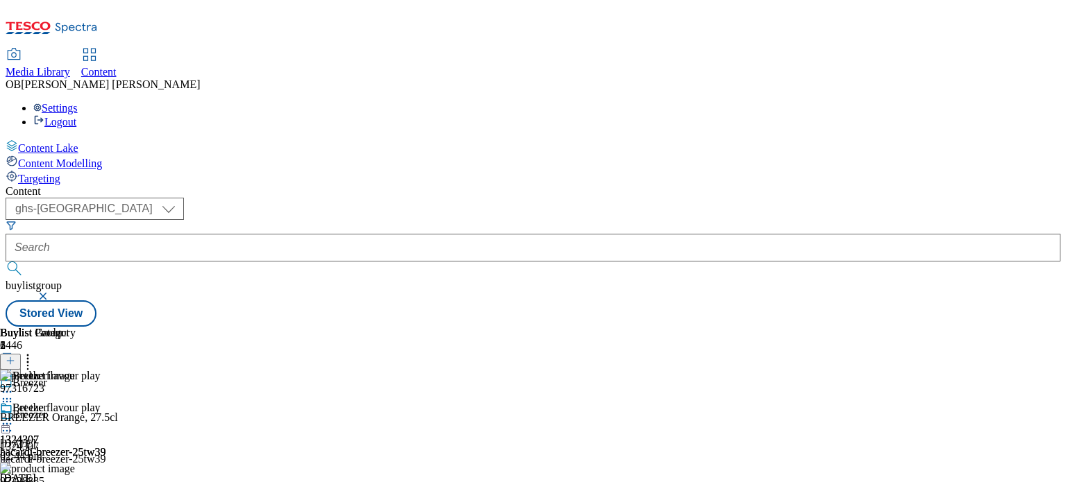
scroll to position [0, 166]
click at [14, 417] on icon at bounding box center [7, 424] width 14 height 14
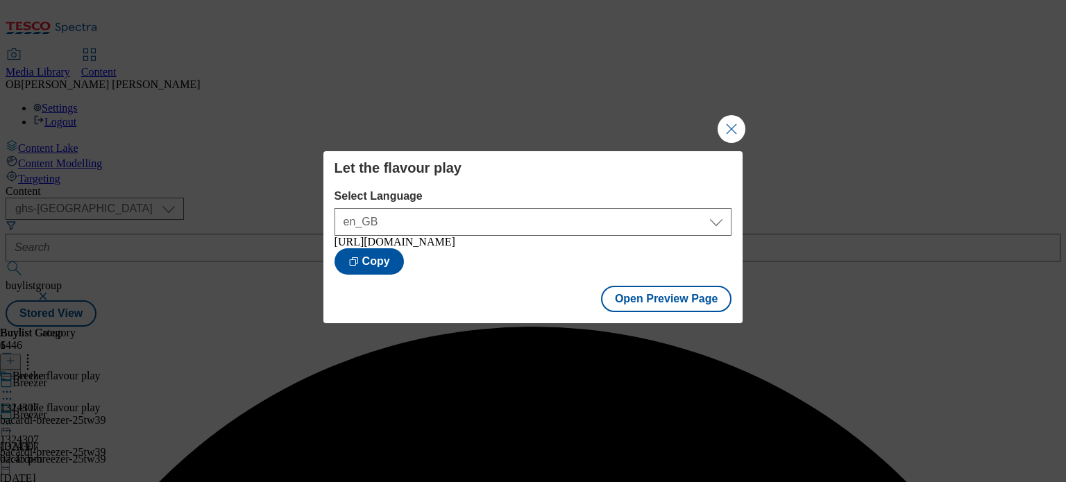
click at [402, 346] on div "Let the flavour play Select Language en_GB en_GB [URL][DOMAIN_NAME] Copy Open P…" at bounding box center [533, 241] width 1066 height 482
click at [644, 312] on button "Open Preview Page" at bounding box center [666, 299] width 131 height 26
click at [729, 124] on button "Close Modal" at bounding box center [732, 129] width 28 height 28
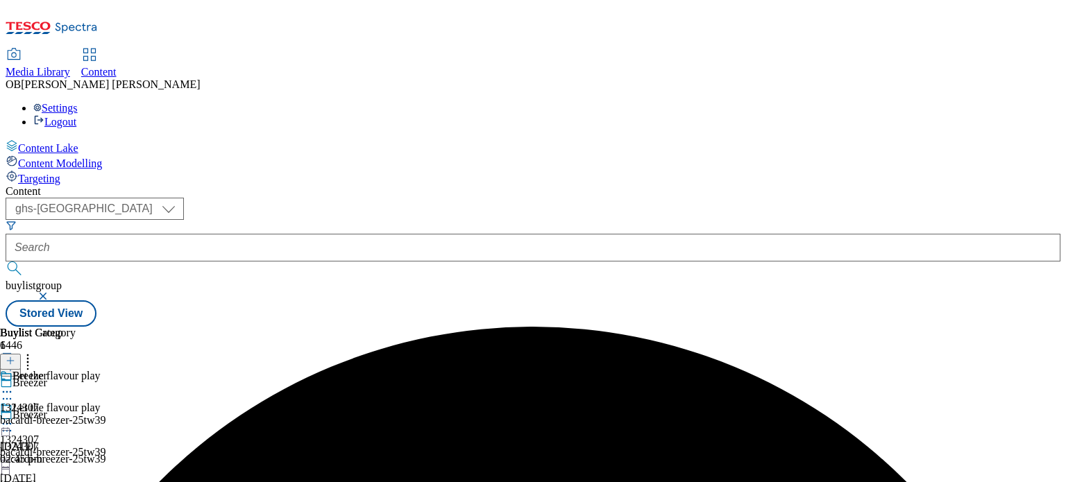
click at [105, 414] on div "bacardi-breezer-25tw39" at bounding box center [52, 420] width 105 height 12
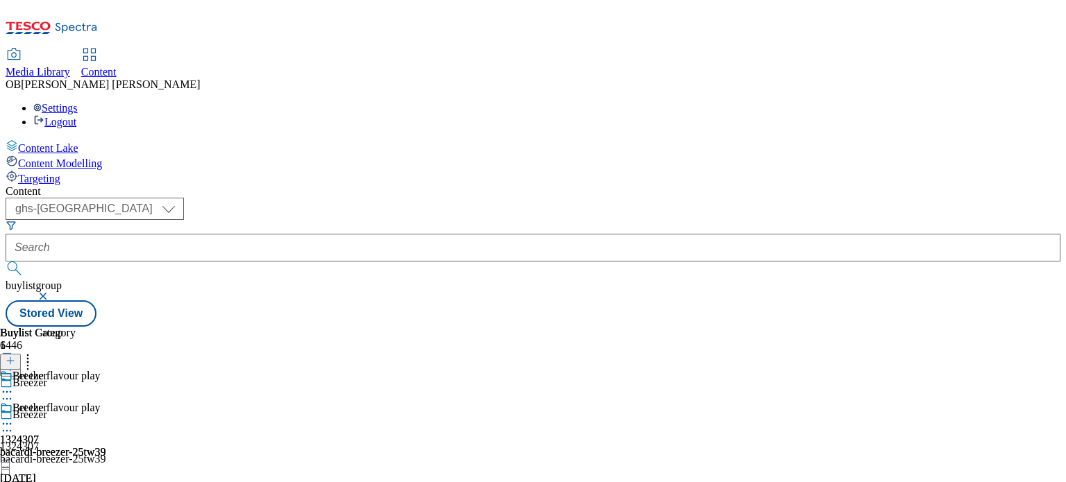
click at [105, 402] on div "Breezer 1324307 bacardi-breezer-25tw39 [DATE] 02:45 pm" at bounding box center [52, 450] width 105 height 96
click at [14, 417] on icon at bounding box center [7, 424] width 14 height 14
click at [12, 423] on circle at bounding box center [11, 424] width 2 height 2
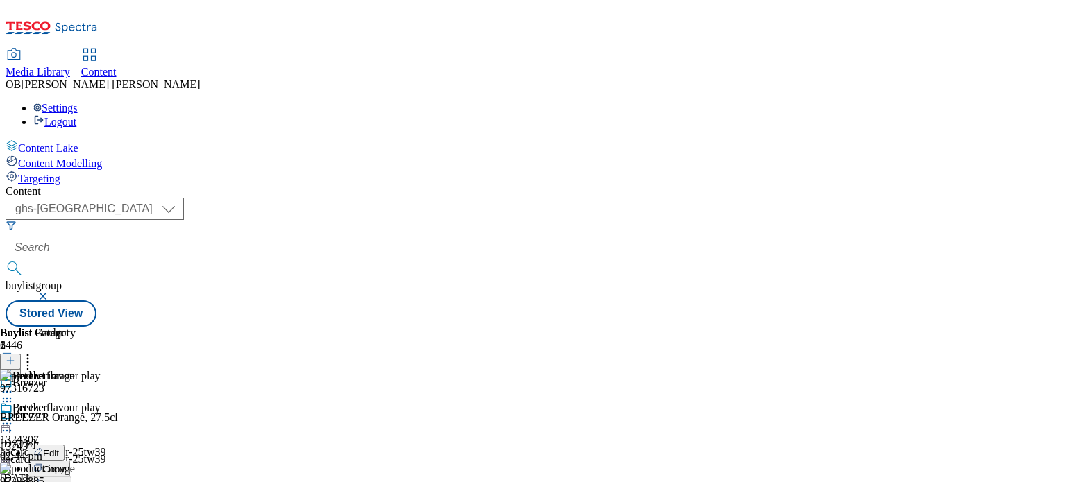
click at [14, 417] on icon at bounding box center [7, 424] width 14 height 14
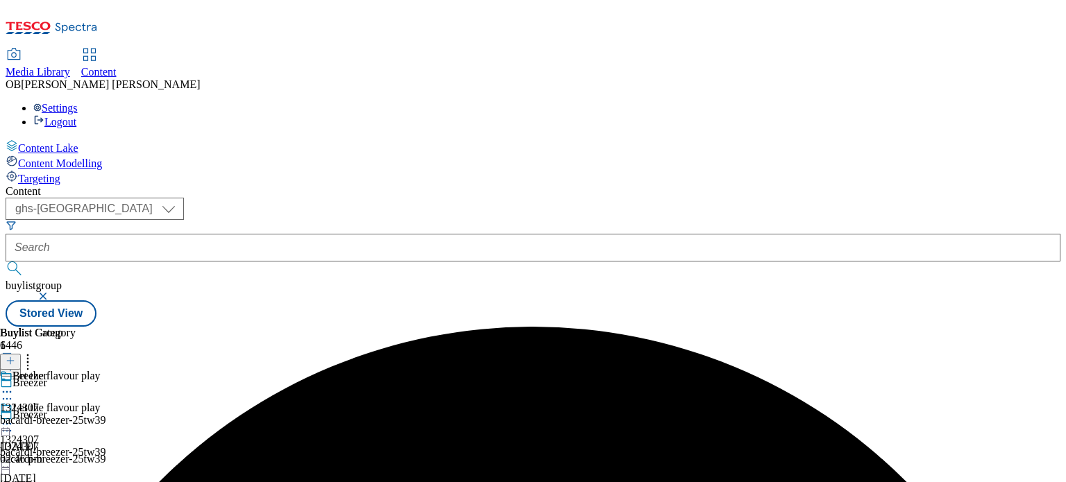
click at [14, 417] on icon at bounding box center [7, 424] width 14 height 14
click at [70, 461] on button "Copy" at bounding box center [49, 469] width 42 height 16
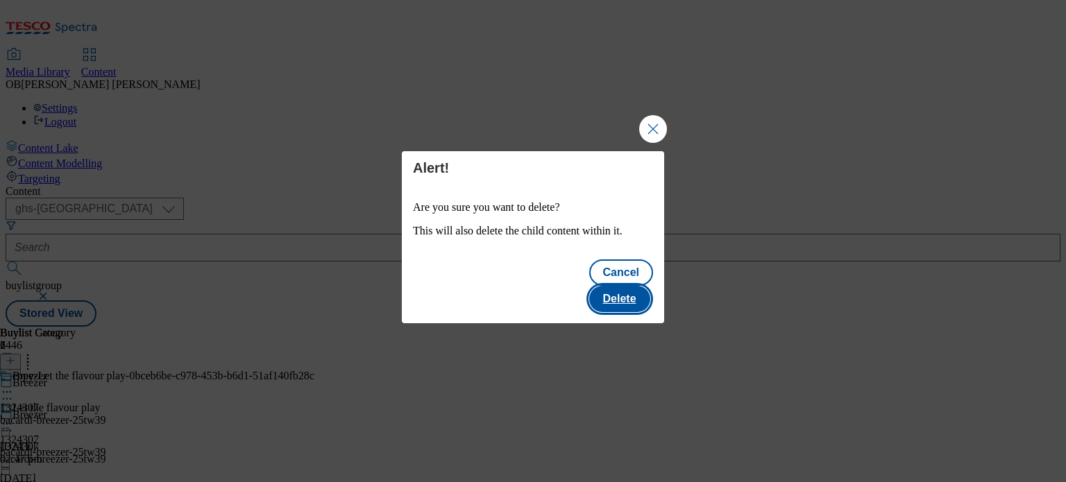
click at [616, 292] on button "Delete" at bounding box center [619, 299] width 61 height 26
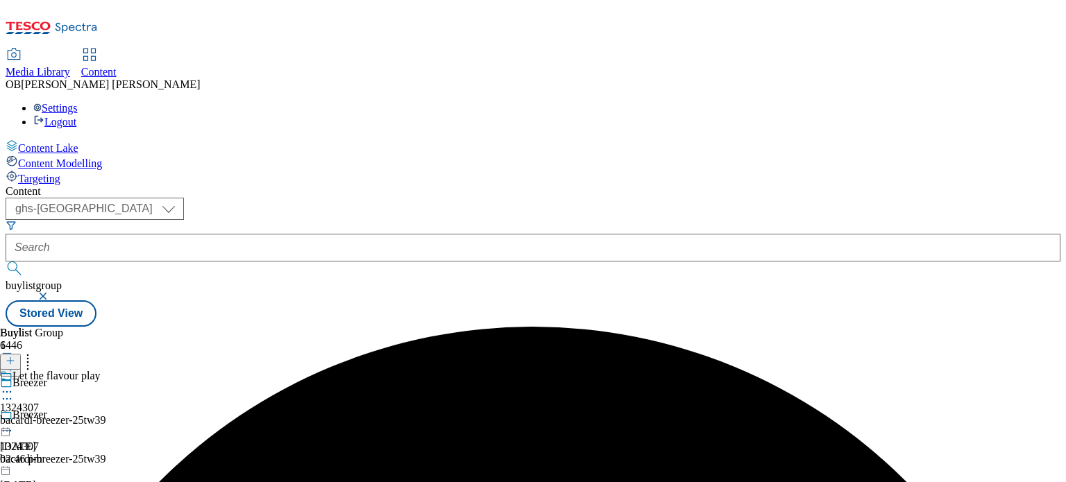
click at [14, 385] on icon at bounding box center [7, 392] width 14 height 14
